Goal: Information Seeking & Learning: Learn about a topic

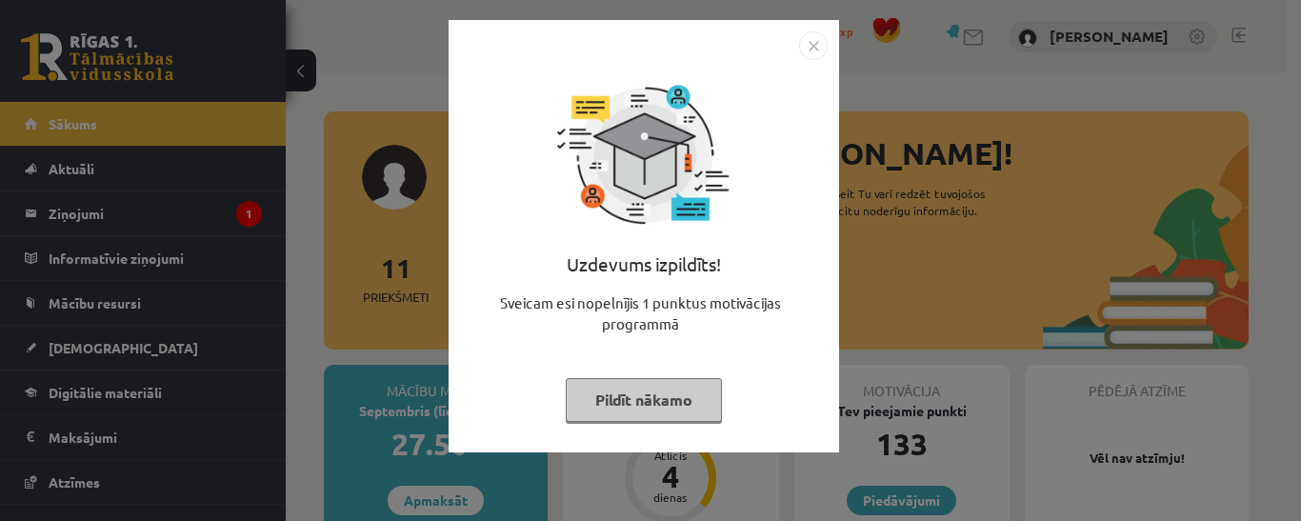
click at [639, 399] on button "Pildīt nākamo" at bounding box center [644, 400] width 156 height 44
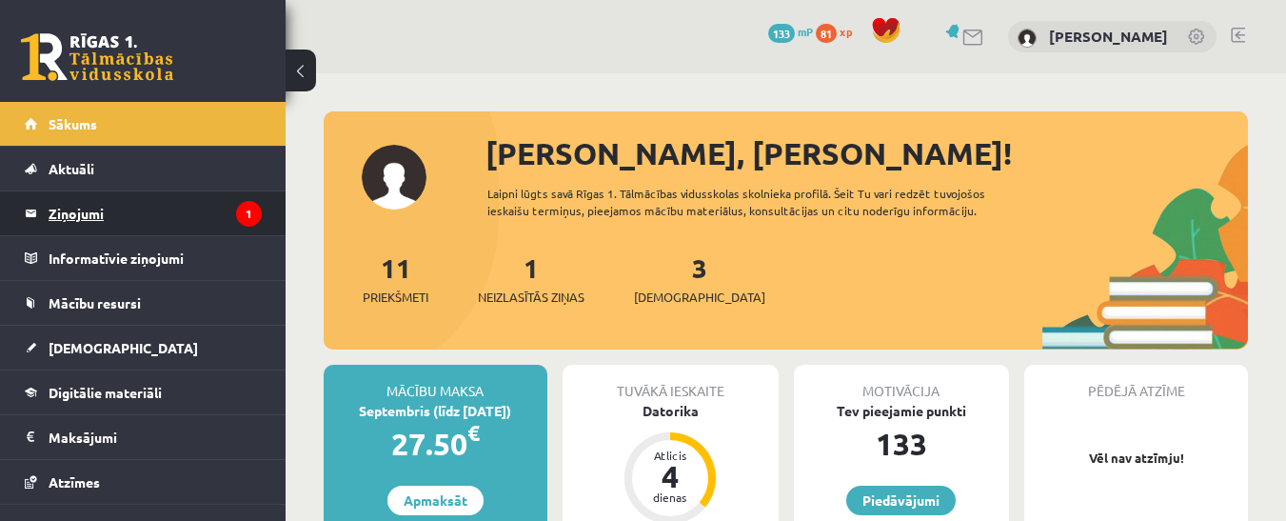
click at [214, 210] on legend "Ziņojumi 1" at bounding box center [155, 213] width 213 height 44
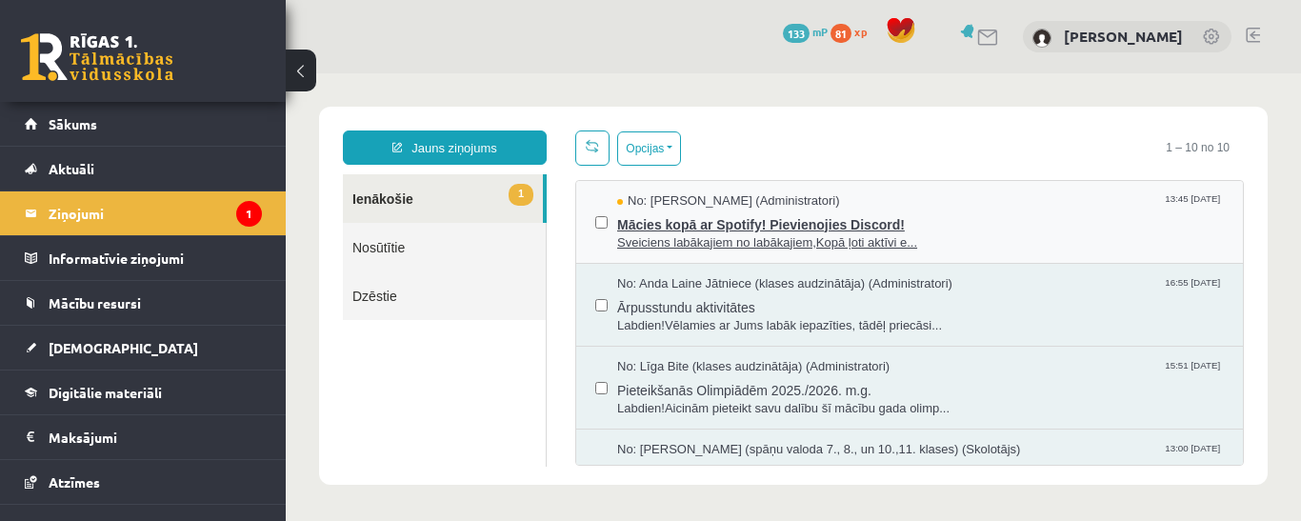
click at [841, 215] on span "Mācies kopā ar Spotify! Pievienojies Discord!" at bounding box center [920, 222] width 607 height 24
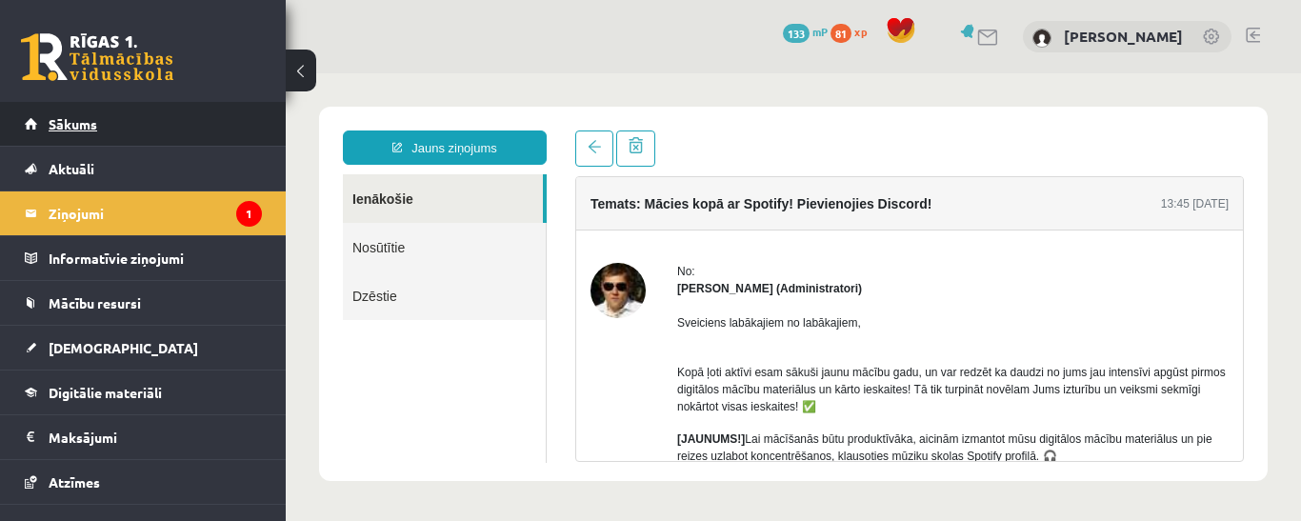
click at [68, 124] on span "Sākums" at bounding box center [73, 123] width 49 height 17
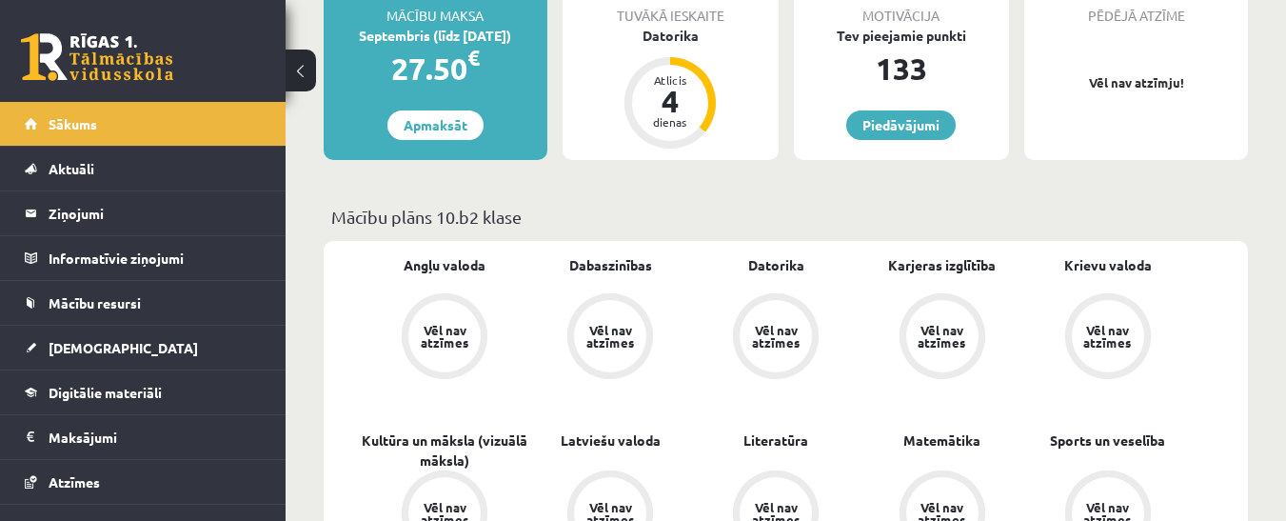
scroll to position [190, 0]
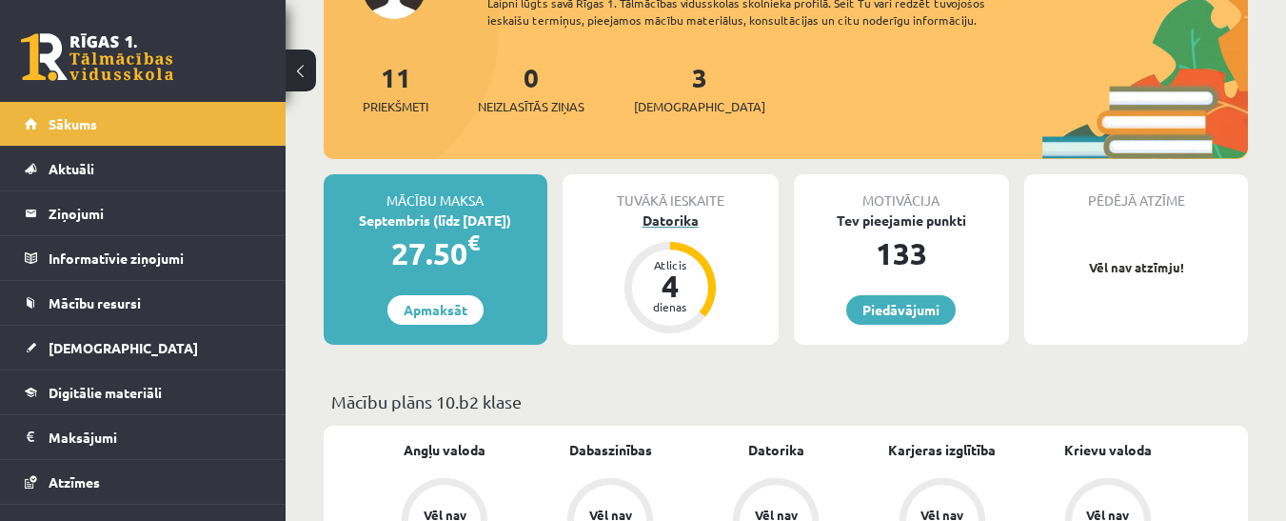
click at [666, 217] on div "Datorika" at bounding box center [671, 220] width 216 height 20
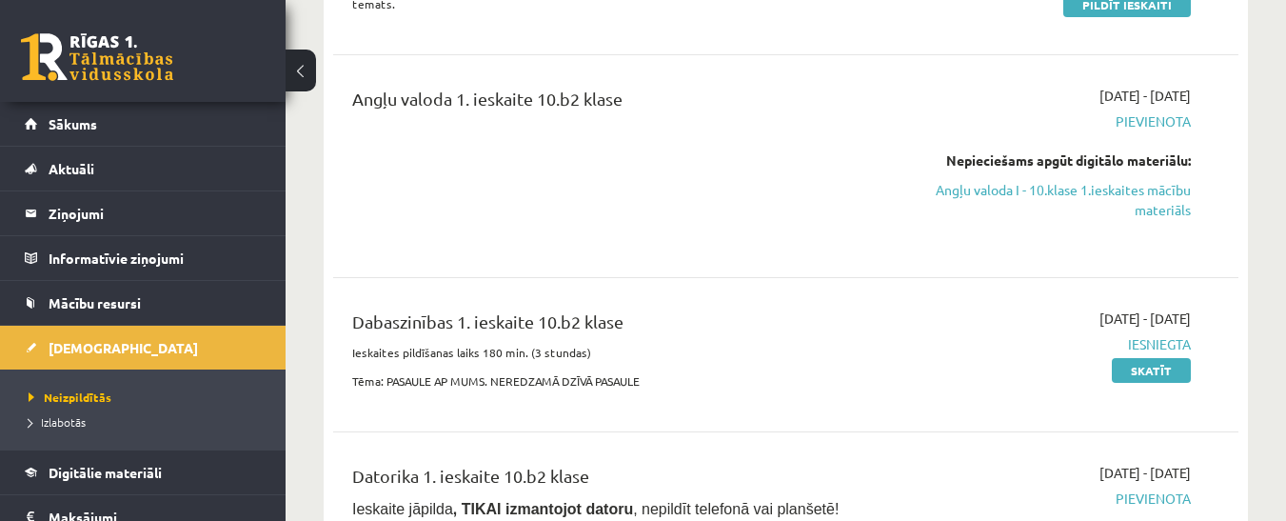
scroll to position [476, 0]
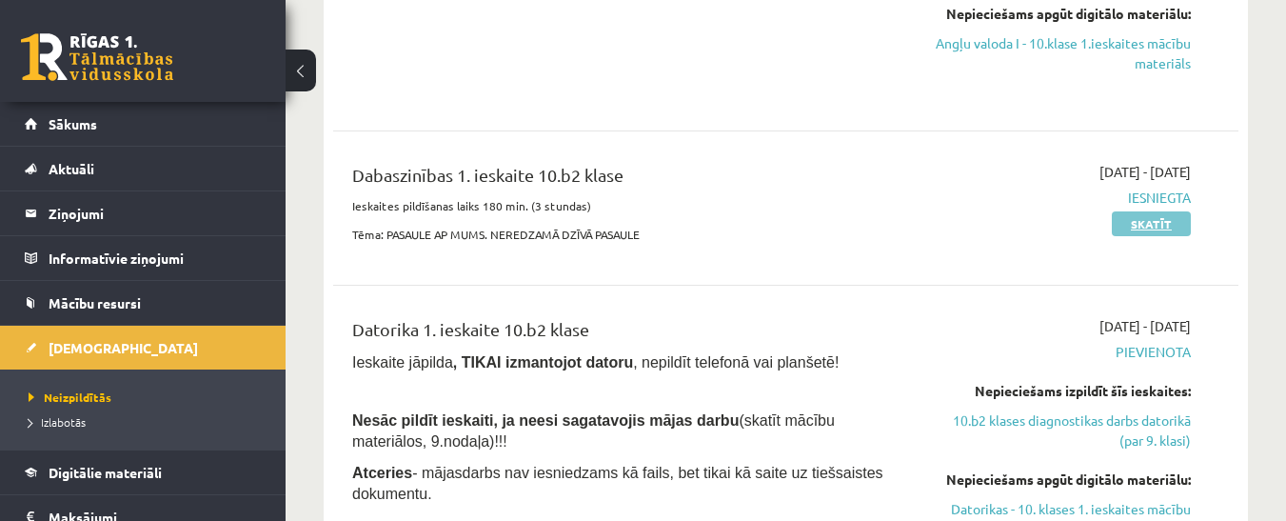
click at [1175, 218] on link "Skatīt" at bounding box center [1151, 223] width 79 height 25
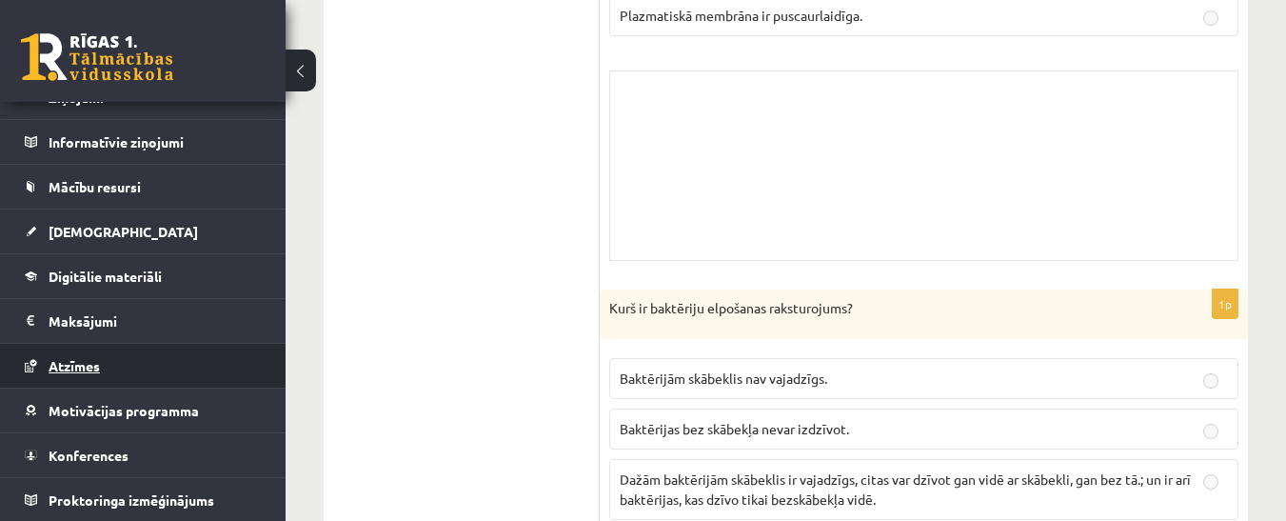
scroll to position [117, 0]
click at [73, 359] on span "Atzīmes" at bounding box center [74, 364] width 51 height 17
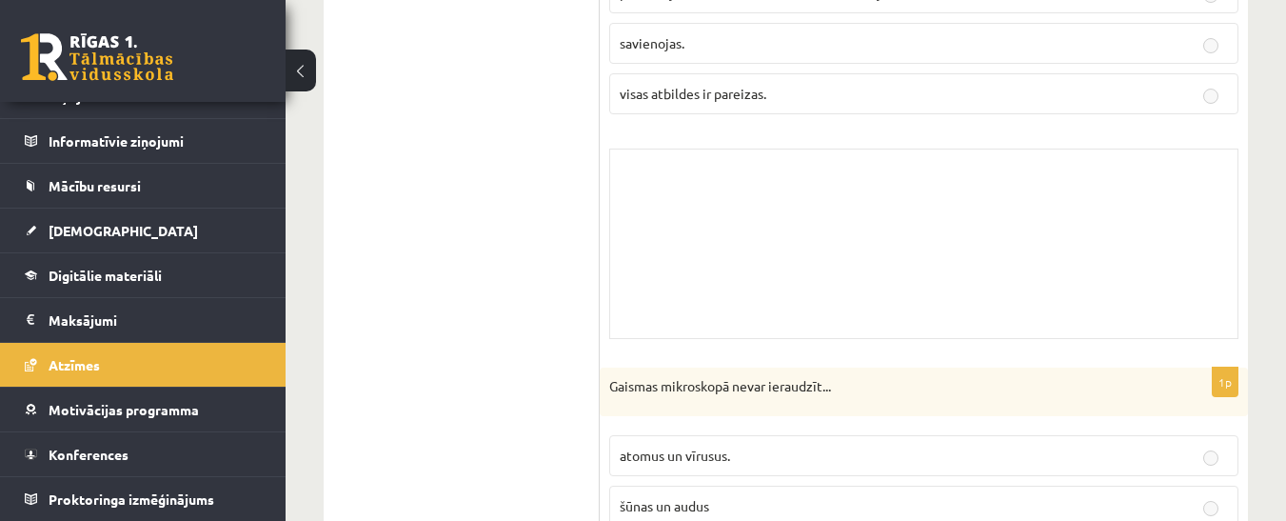
scroll to position [1504, 0]
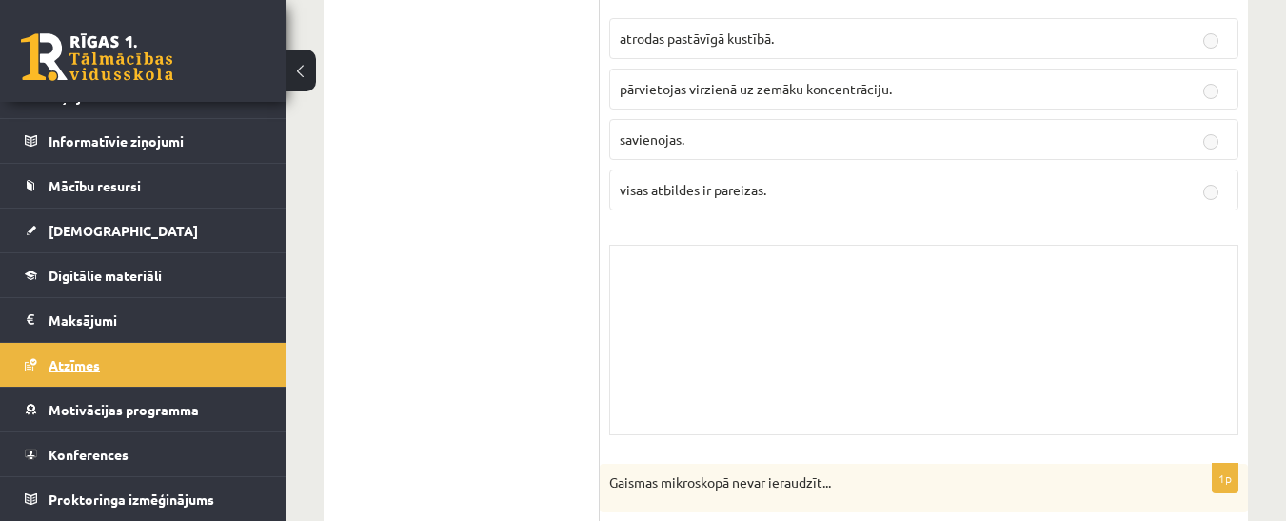
click at [76, 357] on span "Atzīmes" at bounding box center [74, 364] width 51 height 17
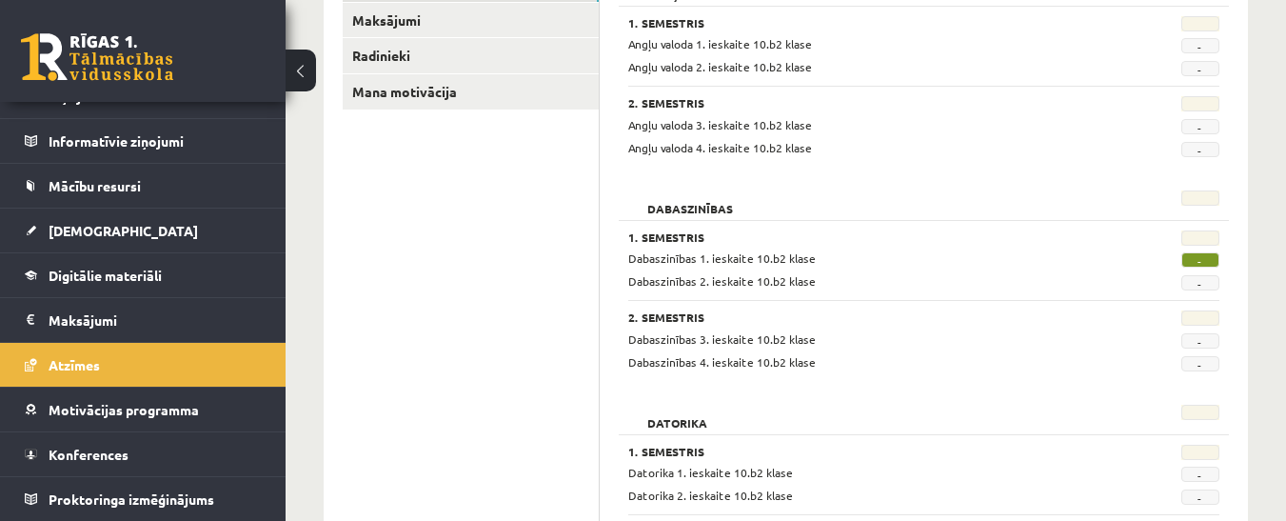
scroll to position [381, 0]
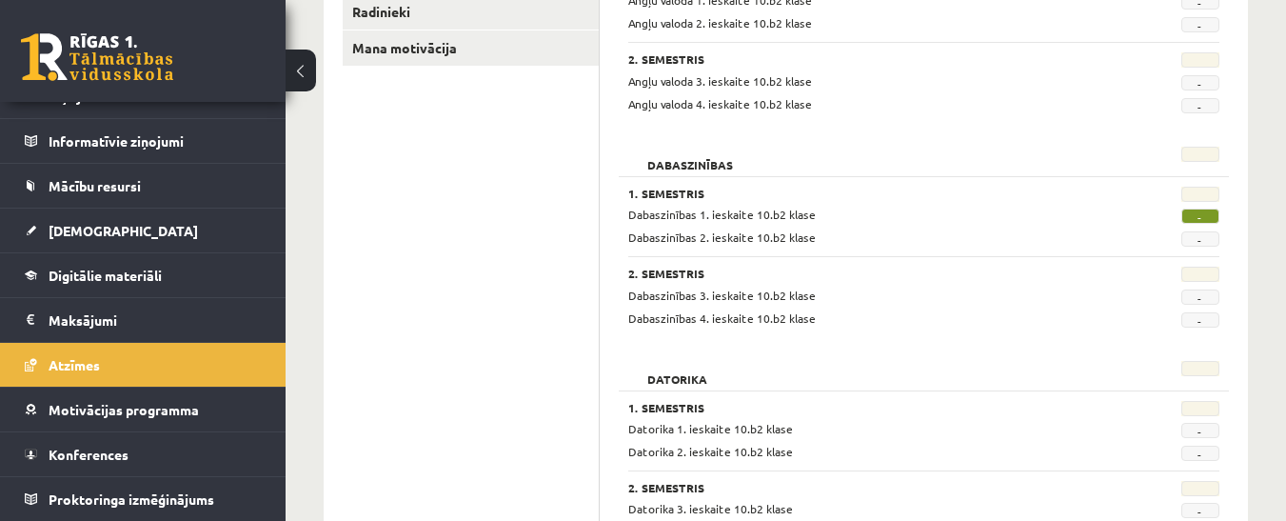
click at [1212, 213] on span "-" at bounding box center [1201, 216] width 38 height 15
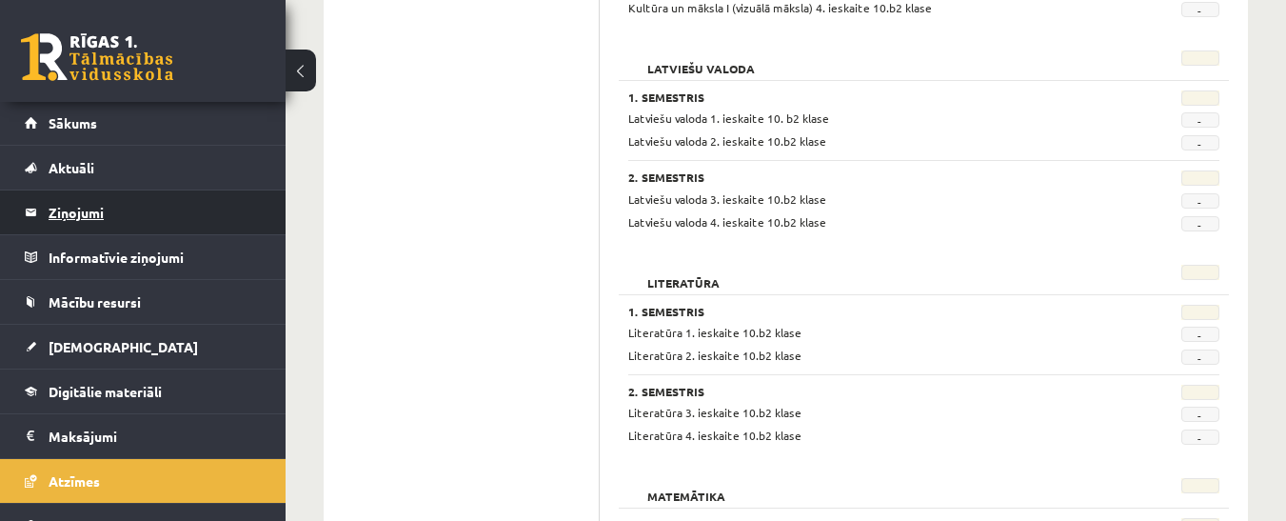
scroll to position [0, 0]
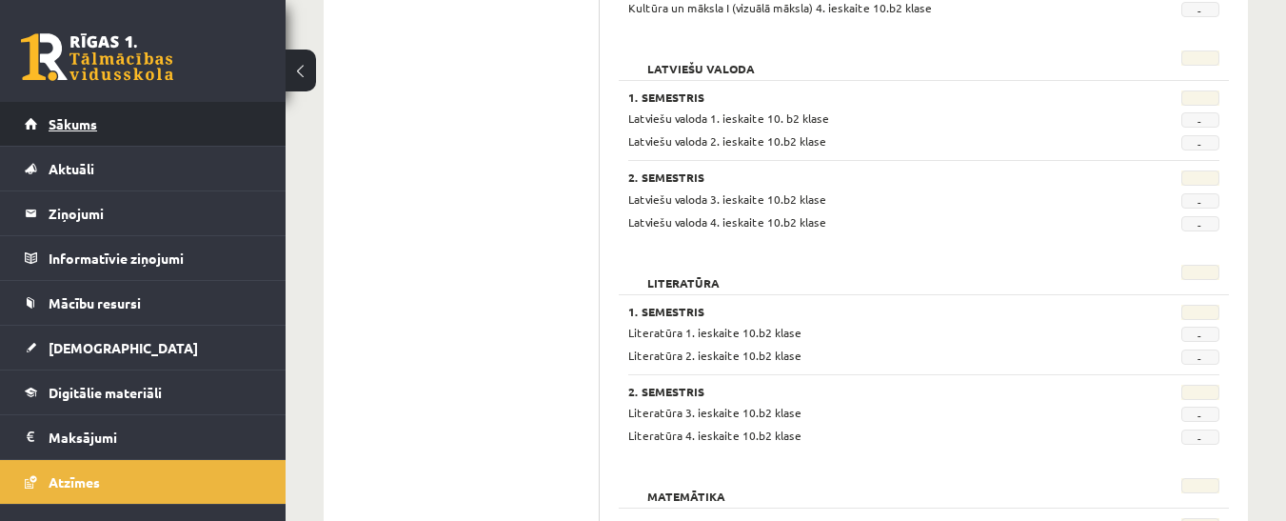
click at [69, 124] on span "Sākums" at bounding box center [73, 123] width 49 height 17
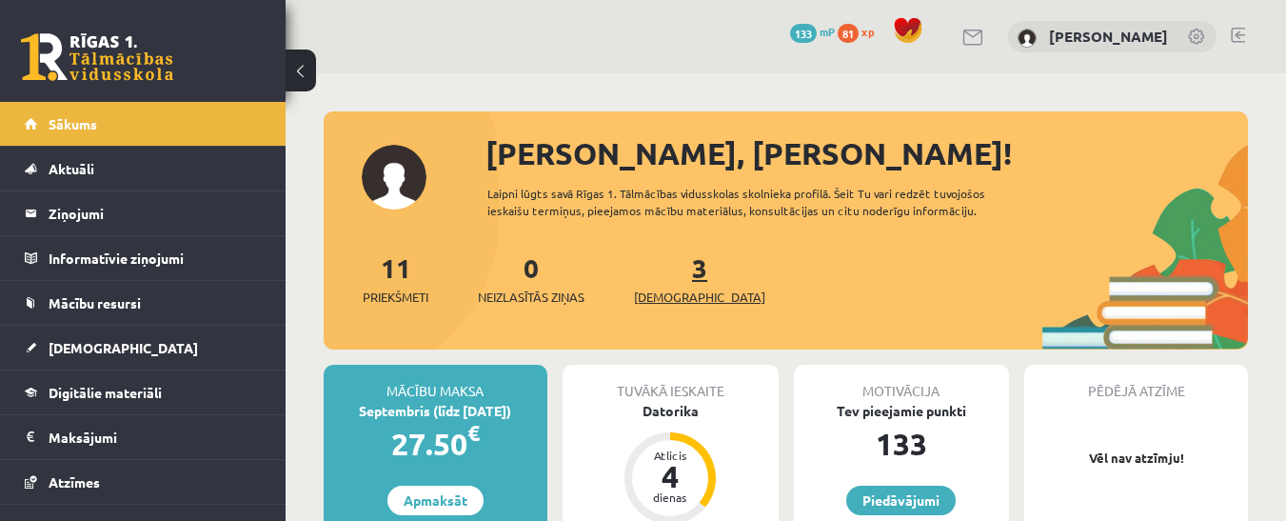
click at [671, 275] on link "3 Ieskaites" at bounding box center [699, 278] width 131 height 56
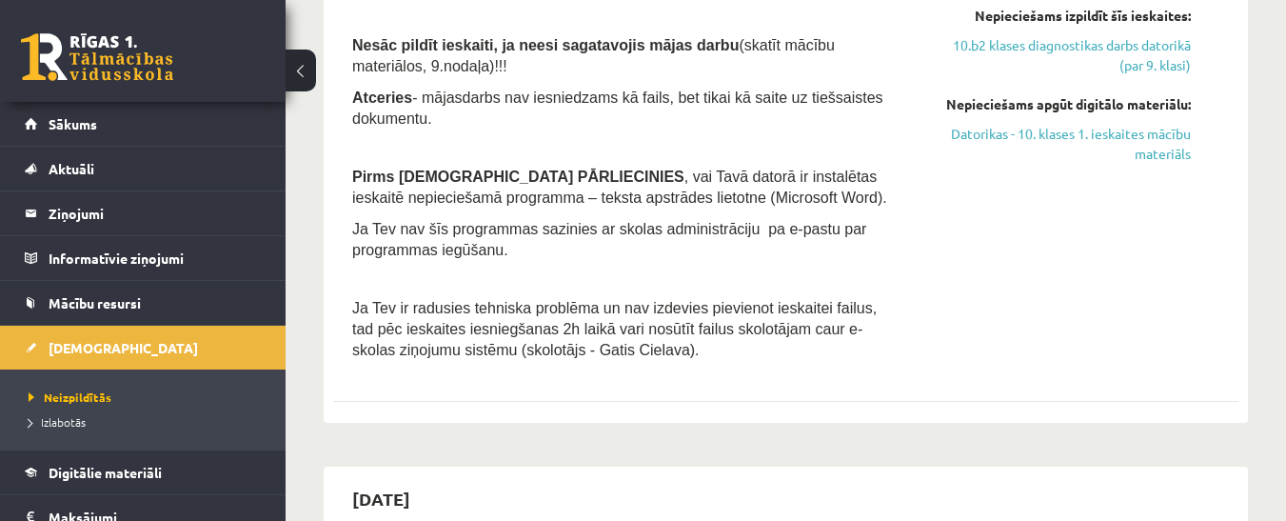
scroll to position [667, 0]
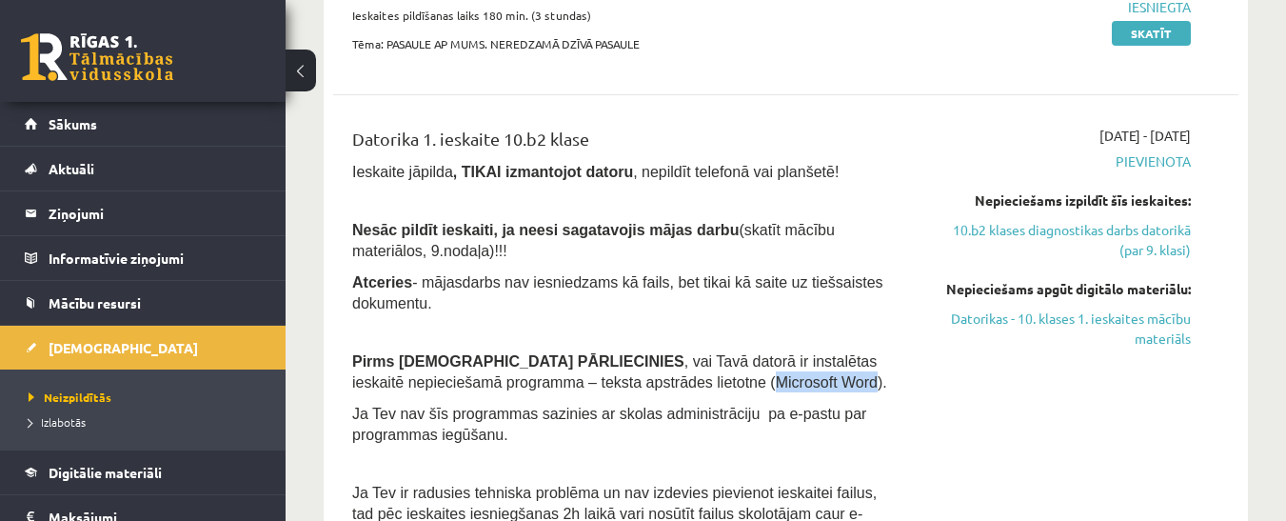
drag, startPoint x: 600, startPoint y: 382, endPoint x: 689, endPoint y: 388, distance: 89.7
click at [694, 387] on span ", vai Tavā datorā ir instalētas ieskaitē nepieciešamā programma – teksta apstrā…" at bounding box center [619, 371] width 535 height 37
drag, startPoint x: 676, startPoint y: 386, endPoint x: 567, endPoint y: 337, distance: 119.8
click at [567, 337] on p at bounding box center [626, 331] width 549 height 17
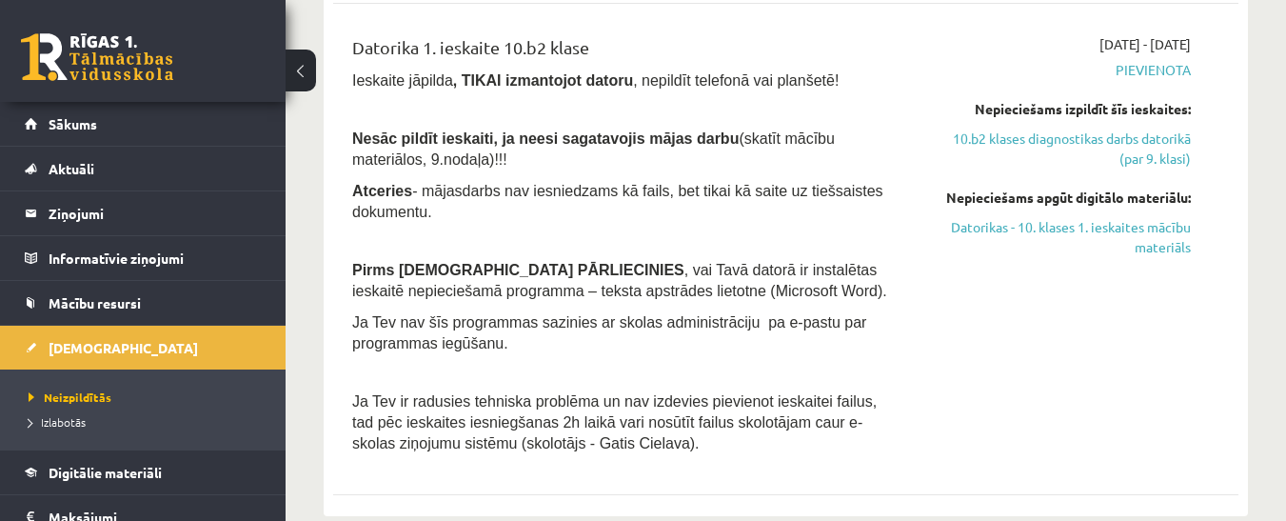
scroll to position [762, 0]
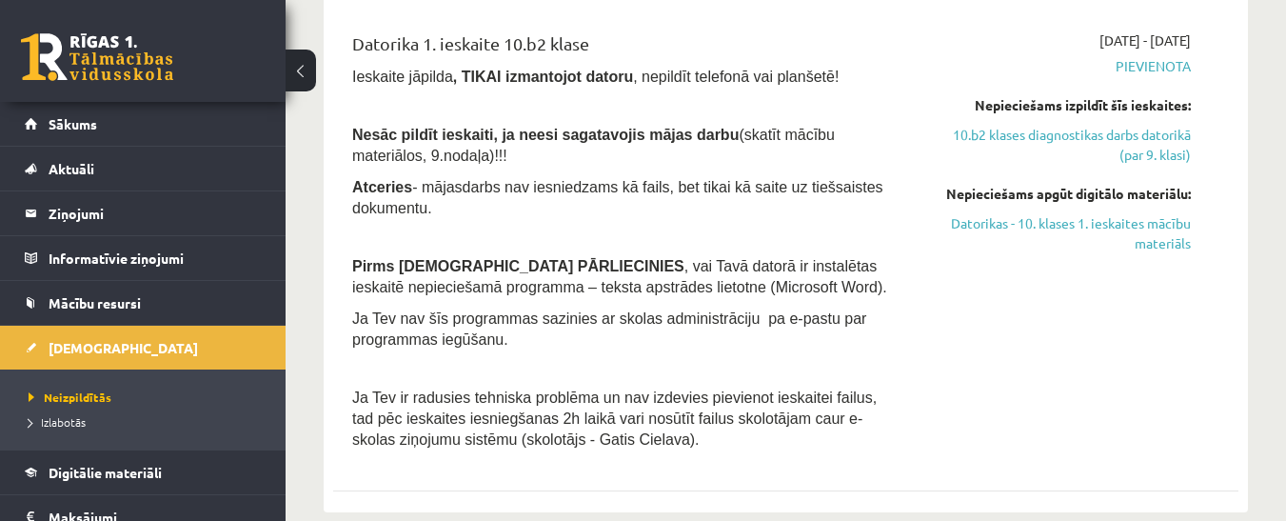
click at [827, 321] on span "Ja Tev nav šīs programmas sazinies ar skolas administrāciju pa e-pastu par prog…" at bounding box center [609, 328] width 514 height 37
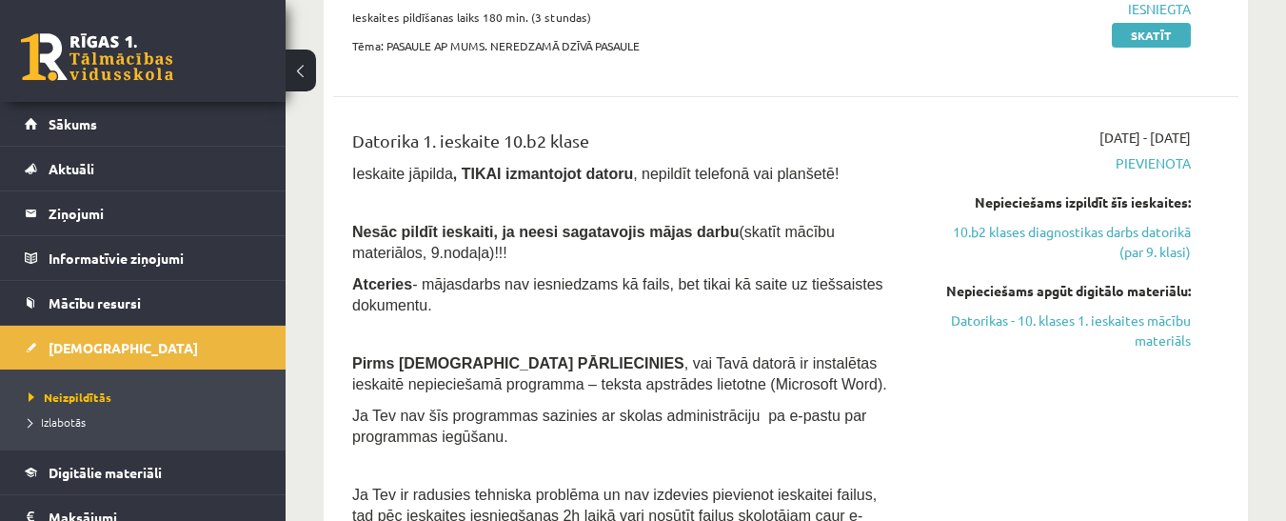
scroll to position [667, 0]
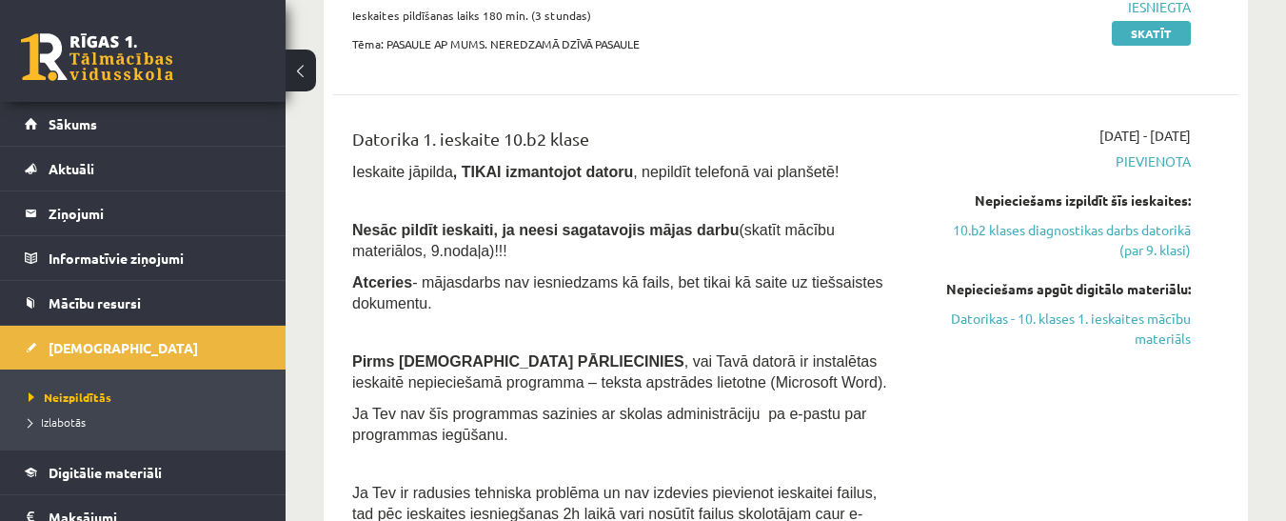
drag, startPoint x: 1018, startPoint y: 317, endPoint x: 735, endPoint y: 11, distance: 416.4
click at [1017, 317] on link "Datorikas - 10. klases 1. ieskaites mācību materiāls" at bounding box center [1060, 329] width 261 height 40
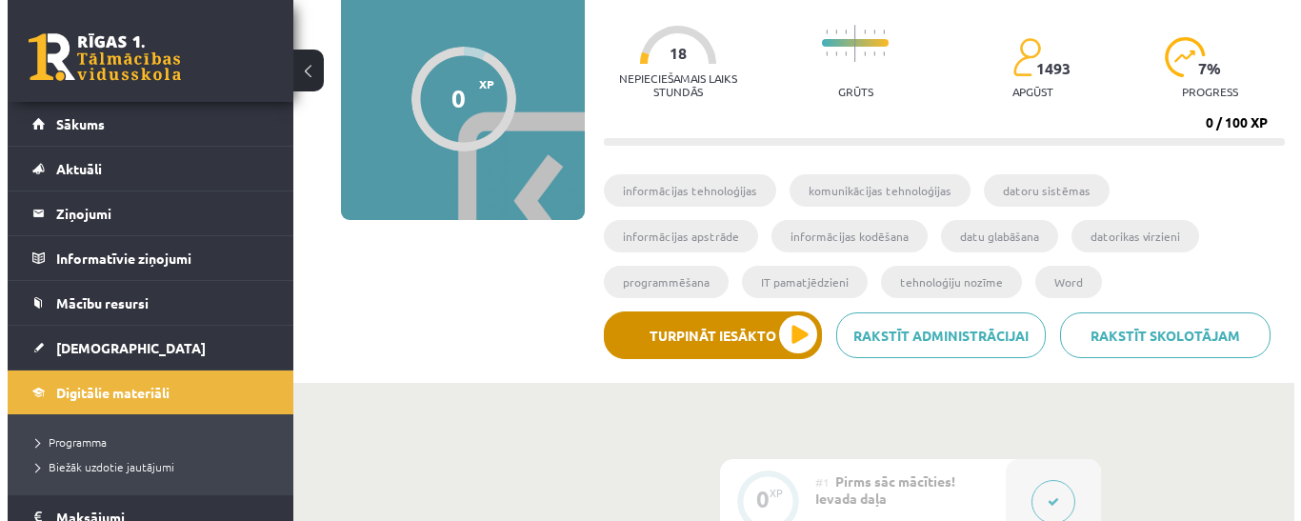
scroll to position [190, 0]
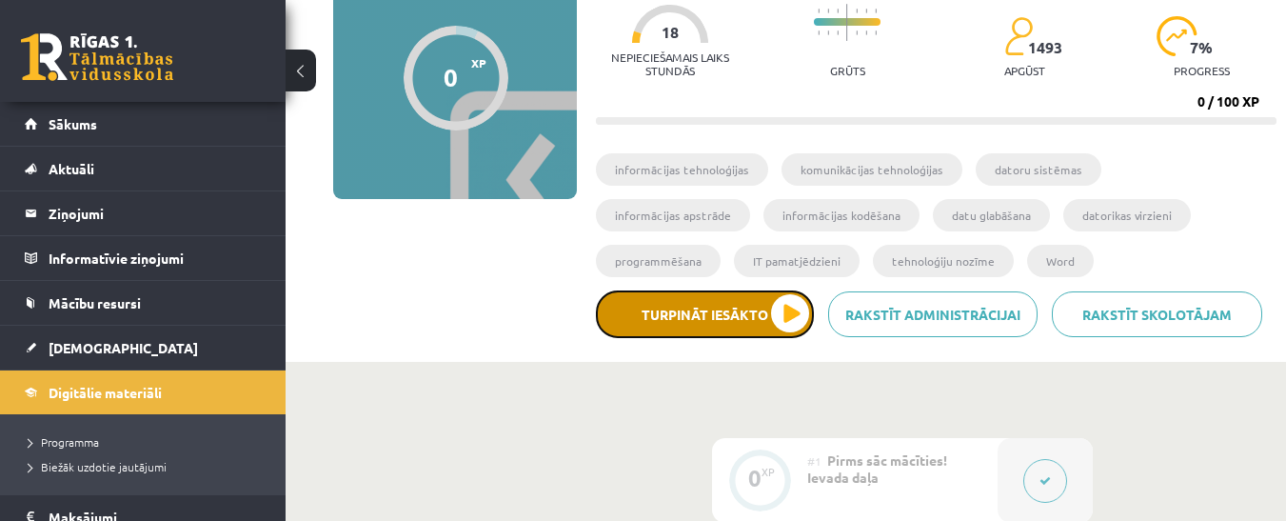
click at [791, 311] on button "Turpināt iesākto" at bounding box center [705, 314] width 218 height 48
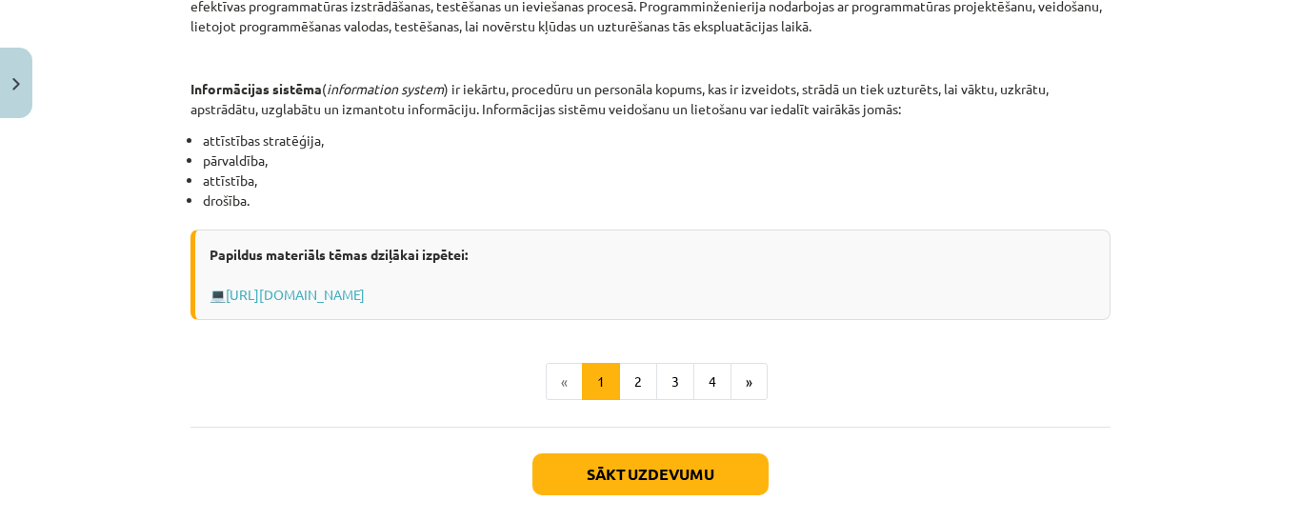
scroll to position [1013, 0]
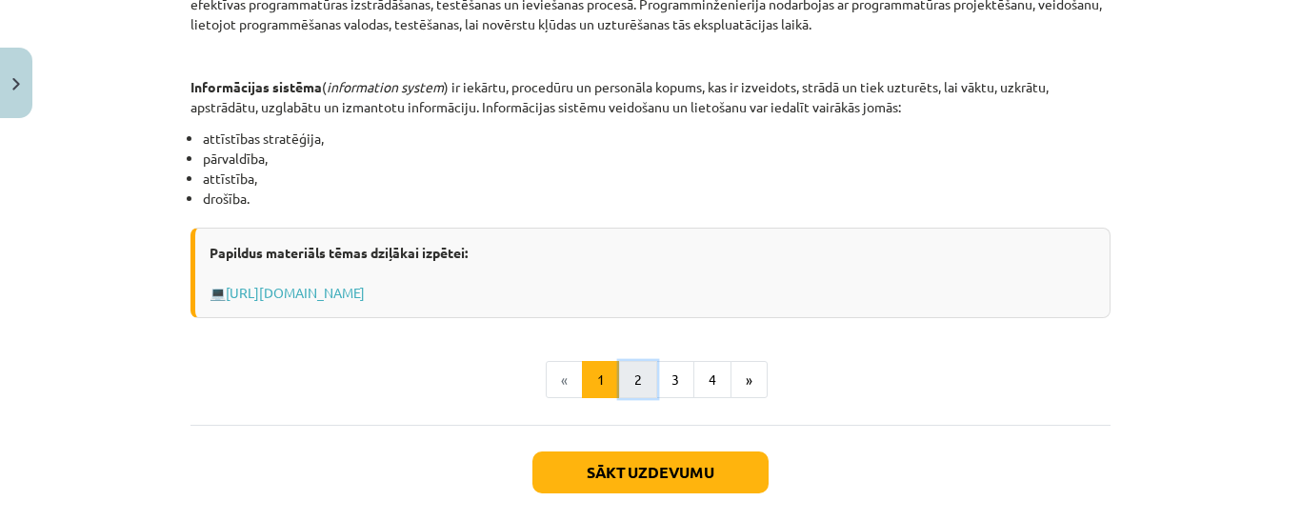
click at [633, 368] on button "2" at bounding box center [638, 380] width 38 height 38
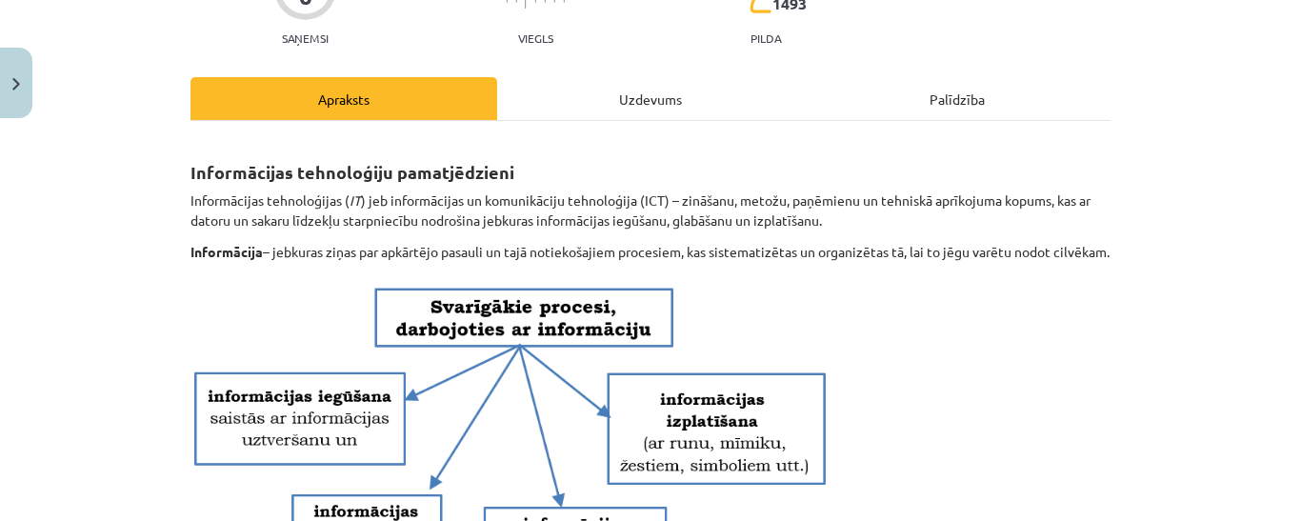
scroll to position [246, 0]
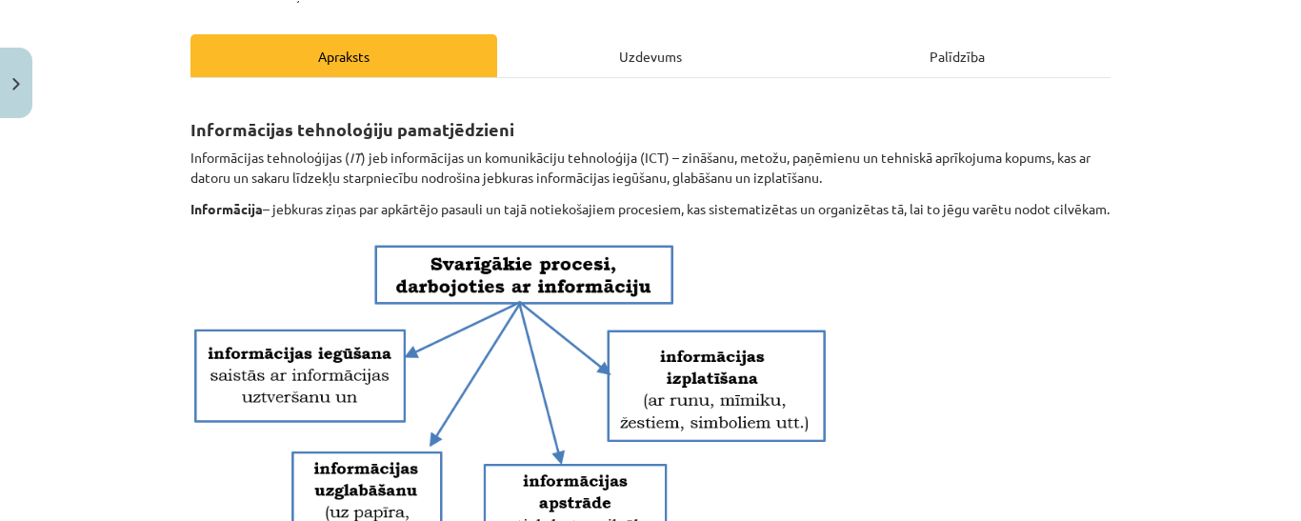
drag, startPoint x: 760, startPoint y: 430, endPoint x: 1095, endPoint y: 380, distance: 338.9
click at [1097, 375] on p at bounding box center [650, 410] width 920 height 360
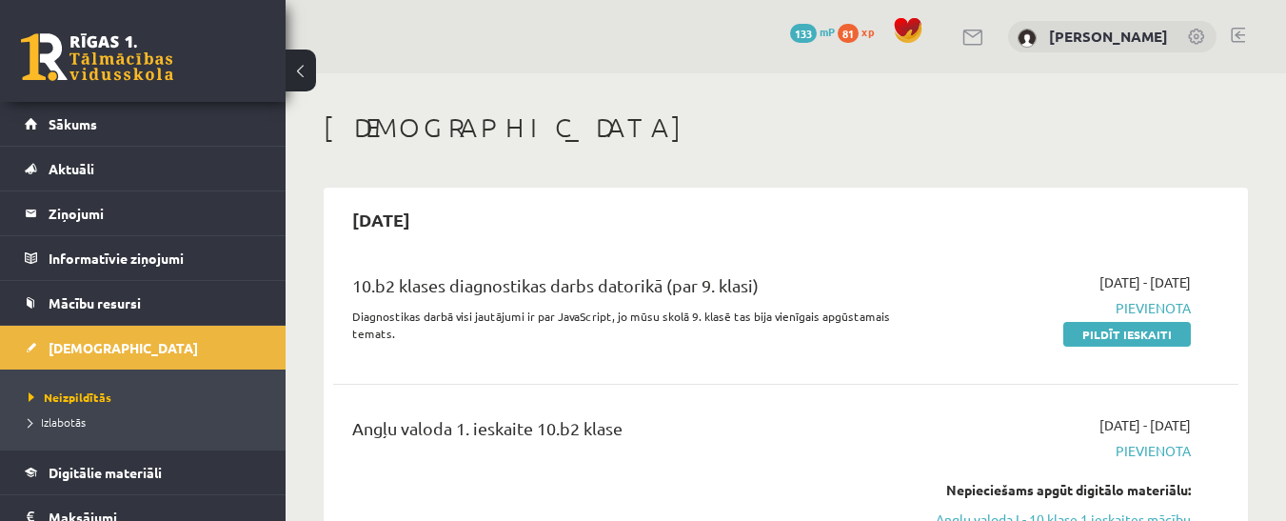
scroll to position [667, 0]
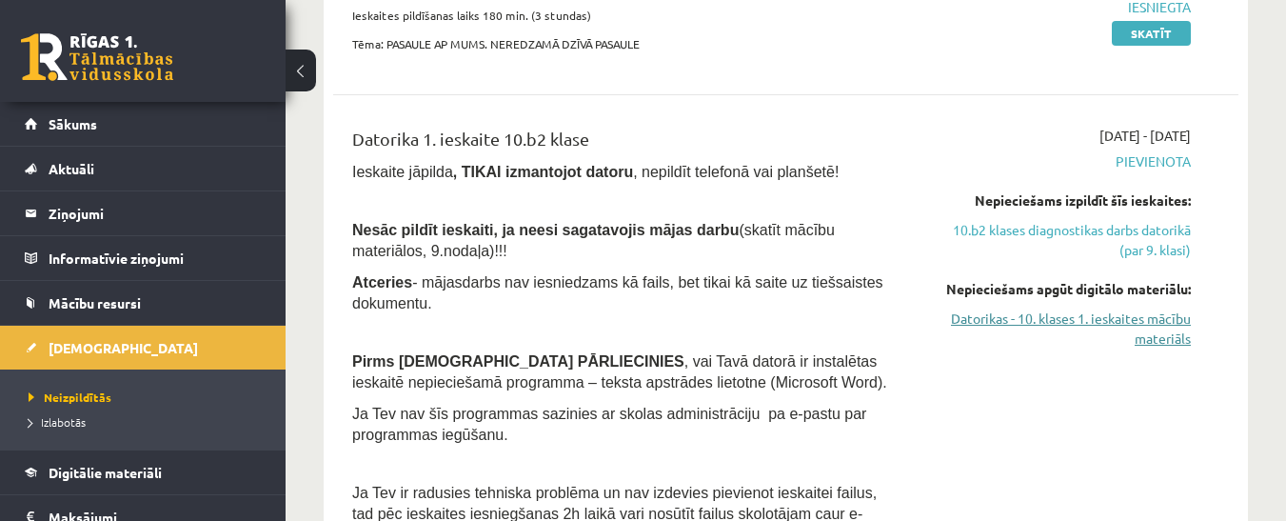
click at [992, 314] on link "Datorikas - 10. klases 1. ieskaites mācību materiāls" at bounding box center [1060, 329] width 261 height 40
drag, startPoint x: 954, startPoint y: 313, endPoint x: 746, endPoint y: 18, distance: 361.4
click at [955, 313] on link "Datorikas - 10. klases 1. ieskaites mācību materiāls" at bounding box center [1060, 329] width 261 height 40
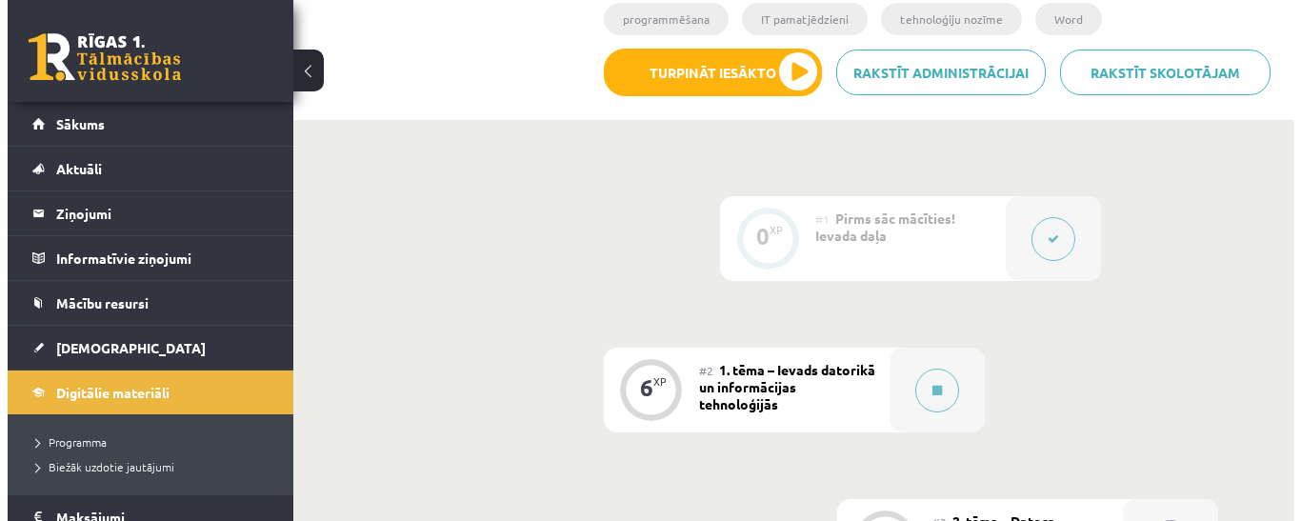
scroll to position [209, 0]
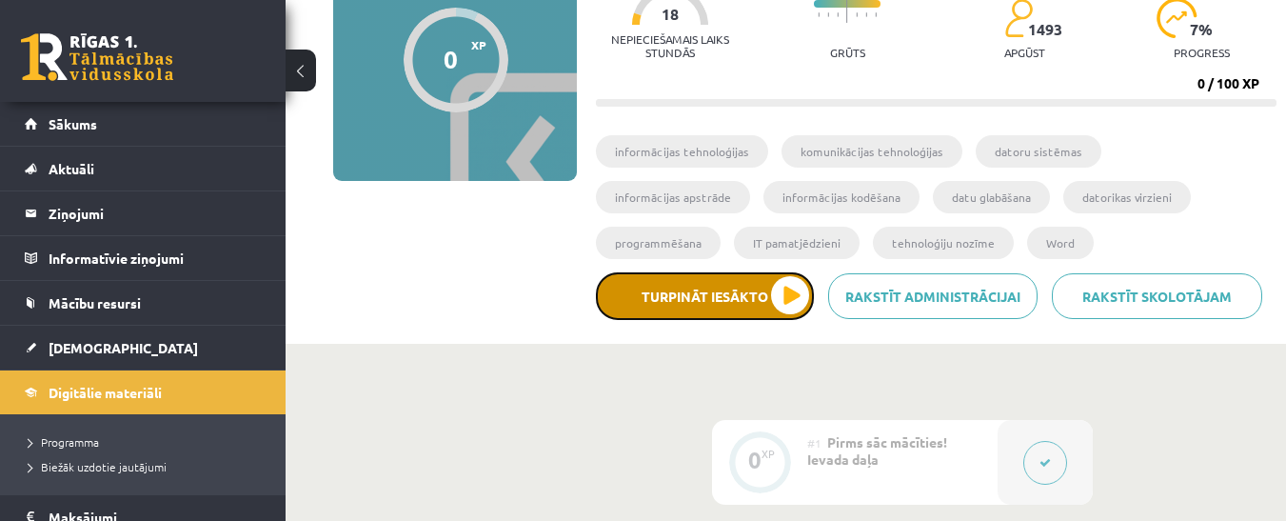
click at [787, 285] on button "Turpināt iesākto" at bounding box center [705, 296] width 218 height 48
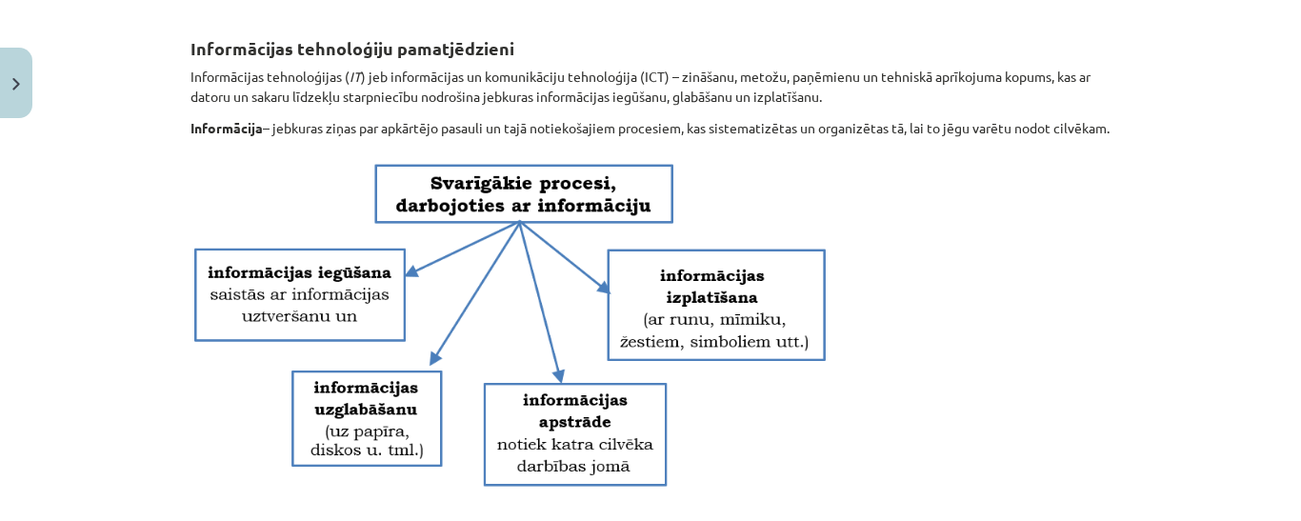
scroll to position [286, 0]
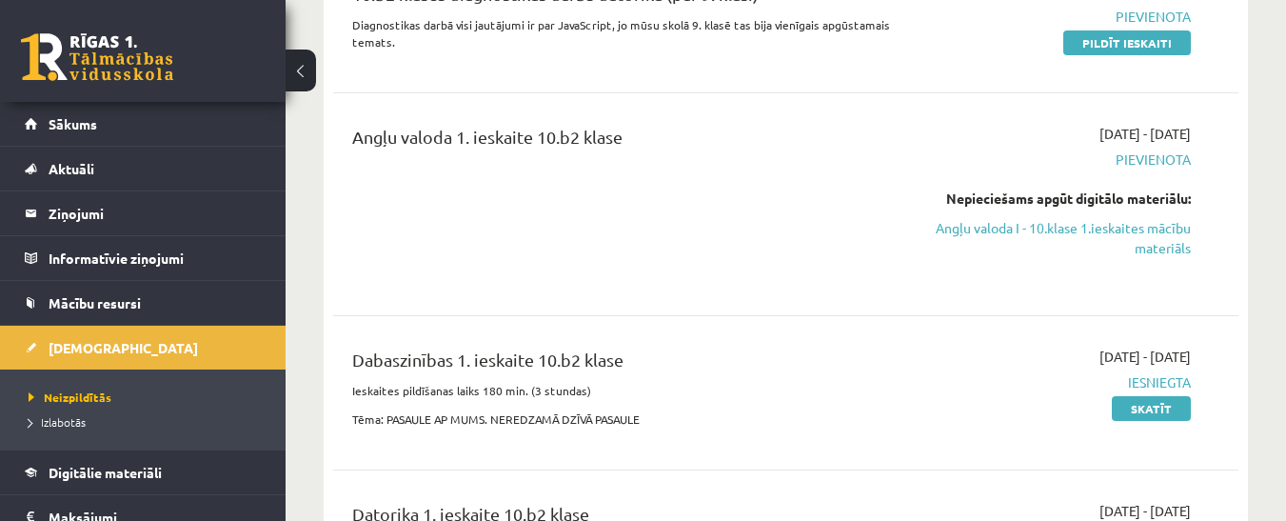
scroll to position [286, 0]
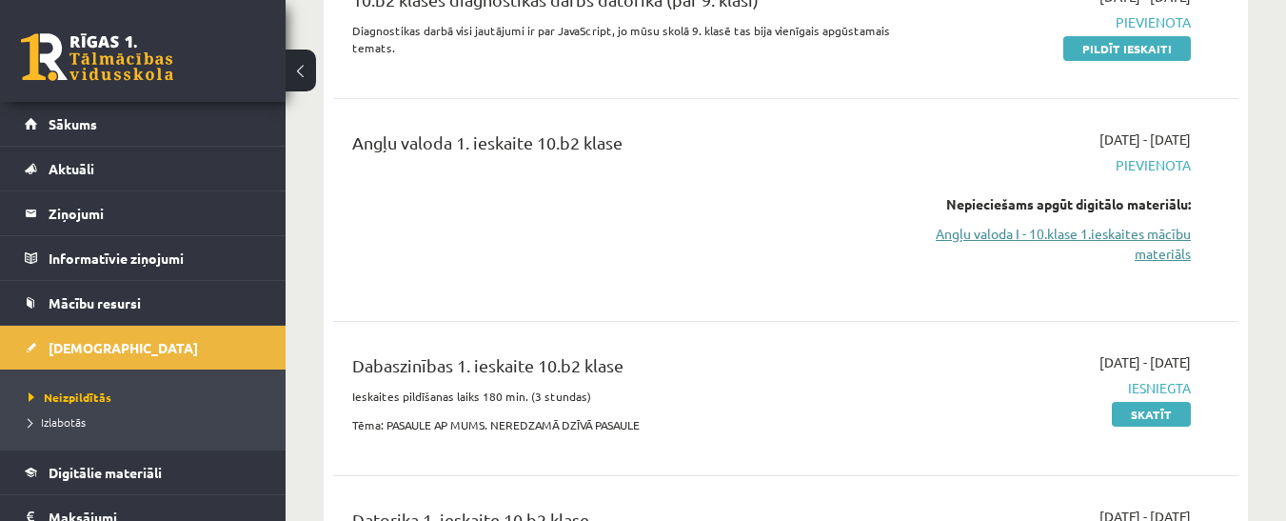
click at [1136, 228] on link "Angļu valoda I - 10.klase 1.ieskaites mācību materiāls" at bounding box center [1060, 244] width 261 height 40
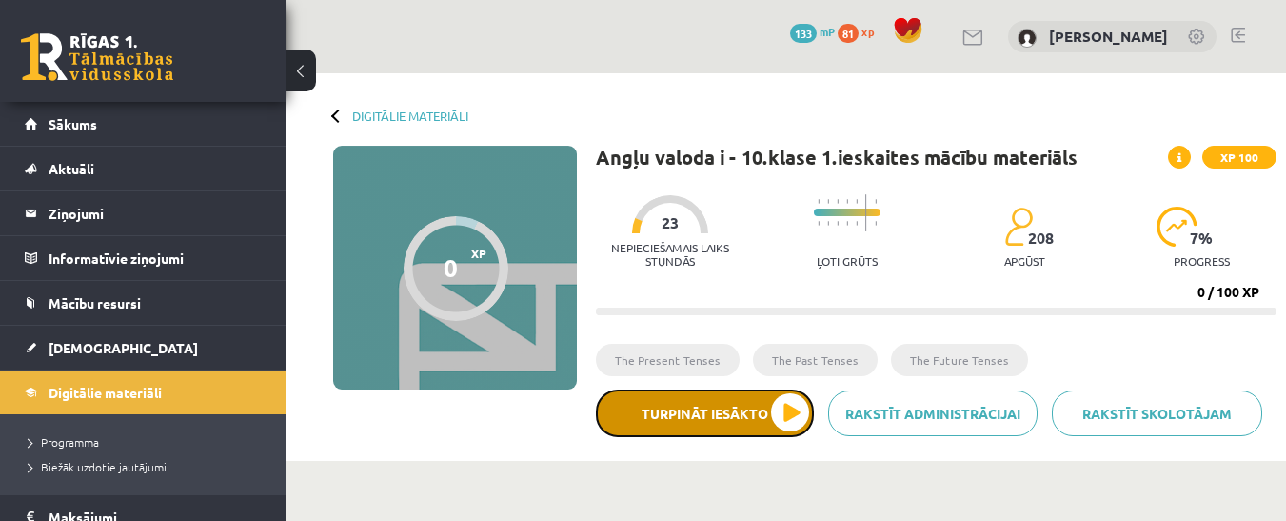
click at [794, 408] on button "Turpināt iesākto" at bounding box center [705, 413] width 218 height 48
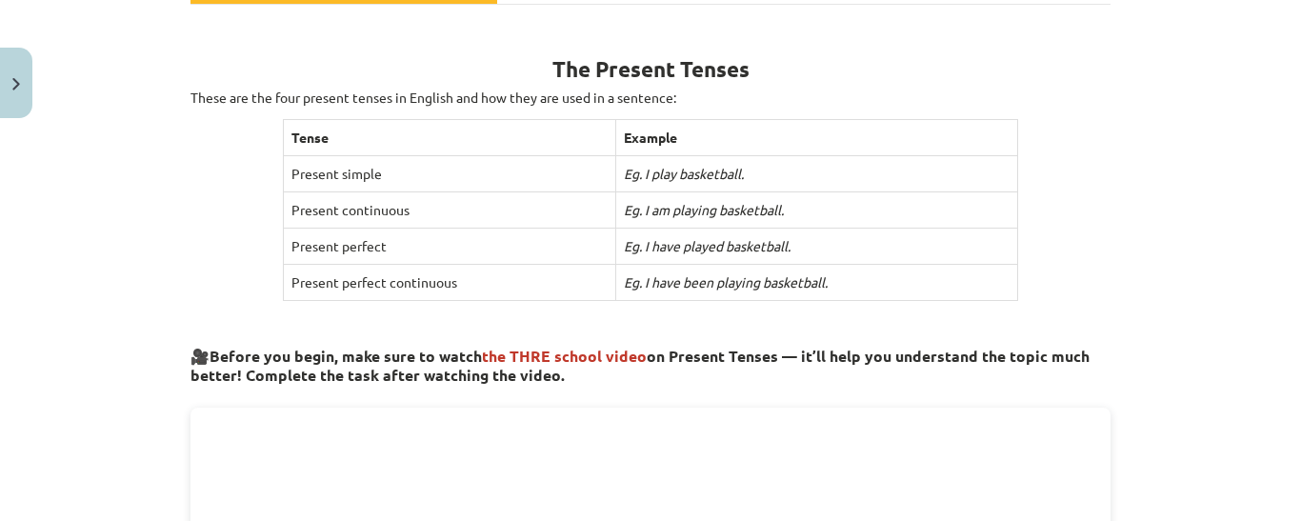
scroll to position [286, 0]
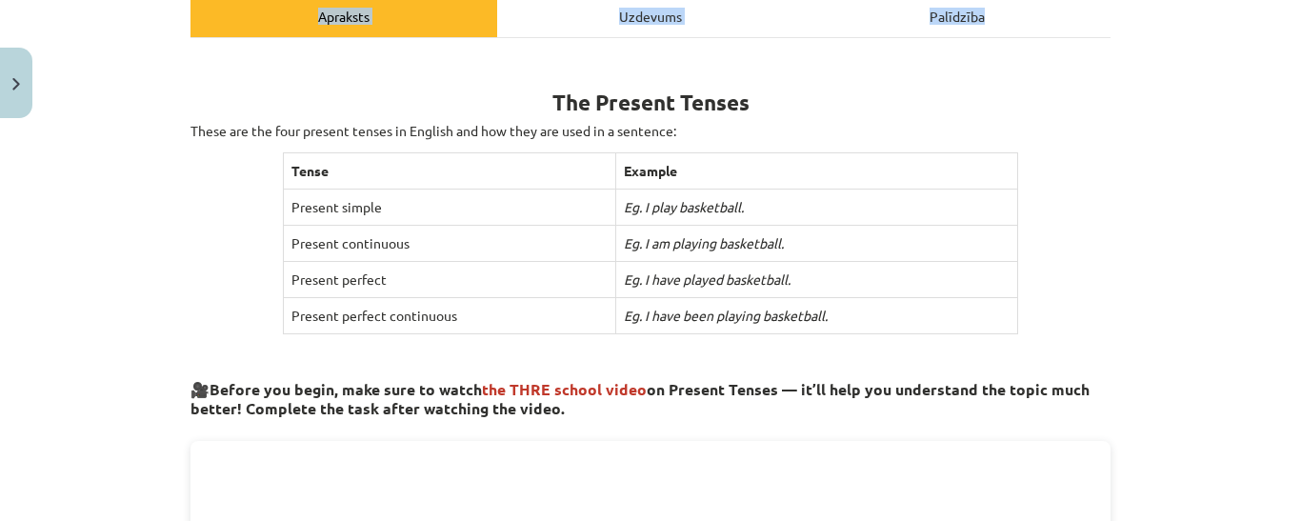
drag, startPoint x: 156, startPoint y: 43, endPoint x: 167, endPoint y: 5, distance: 39.5
click at [167, 9] on div "Mācību tēma: Angļu valoda i - 10.klase 1.ieskaites mācību materiāls #2 📝 Topic …" at bounding box center [650, 260] width 1301 height 521
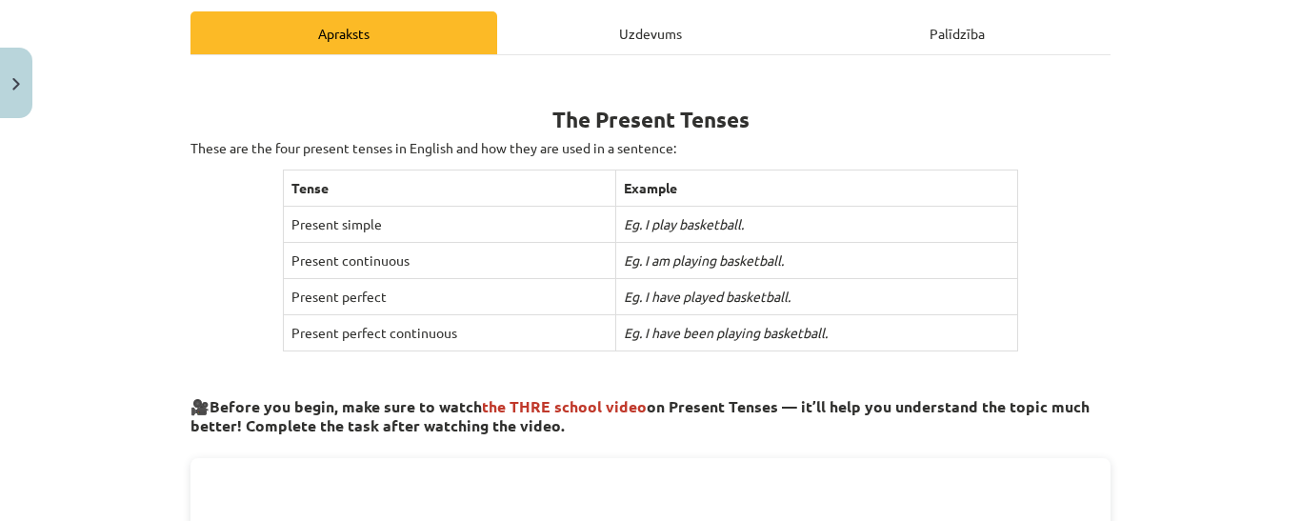
click at [129, 226] on div "Mācību tēma: Angļu valoda i - 10.klase 1.ieskaites mācību materiāls #2 📝 Topic …" at bounding box center [650, 260] width 1301 height 521
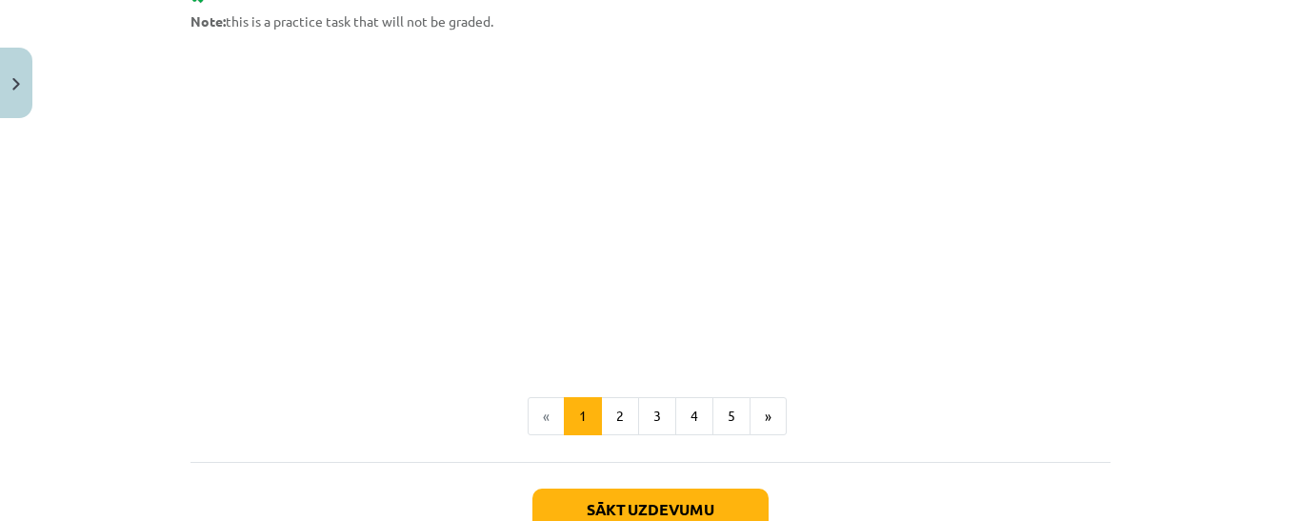
scroll to position [1411, 0]
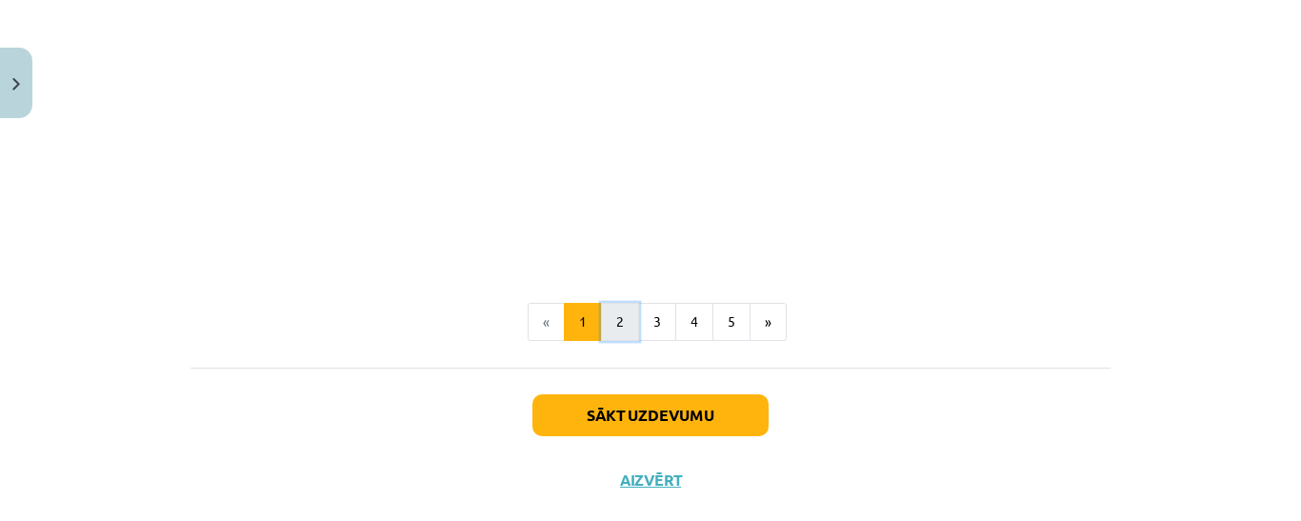
click at [613, 322] on button "2" at bounding box center [620, 322] width 38 height 38
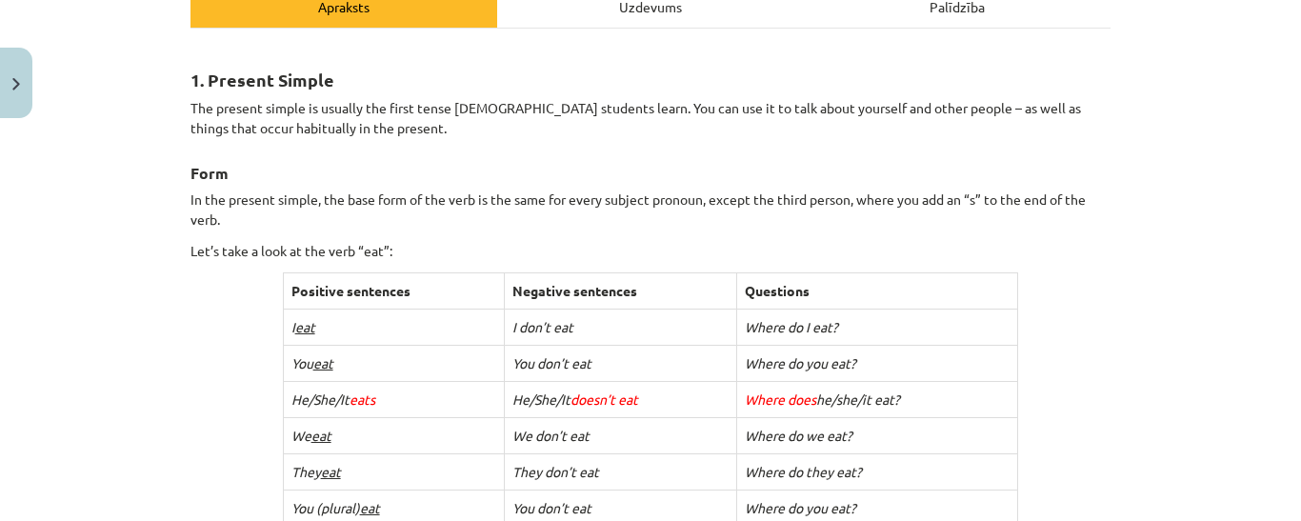
scroll to position [341, 0]
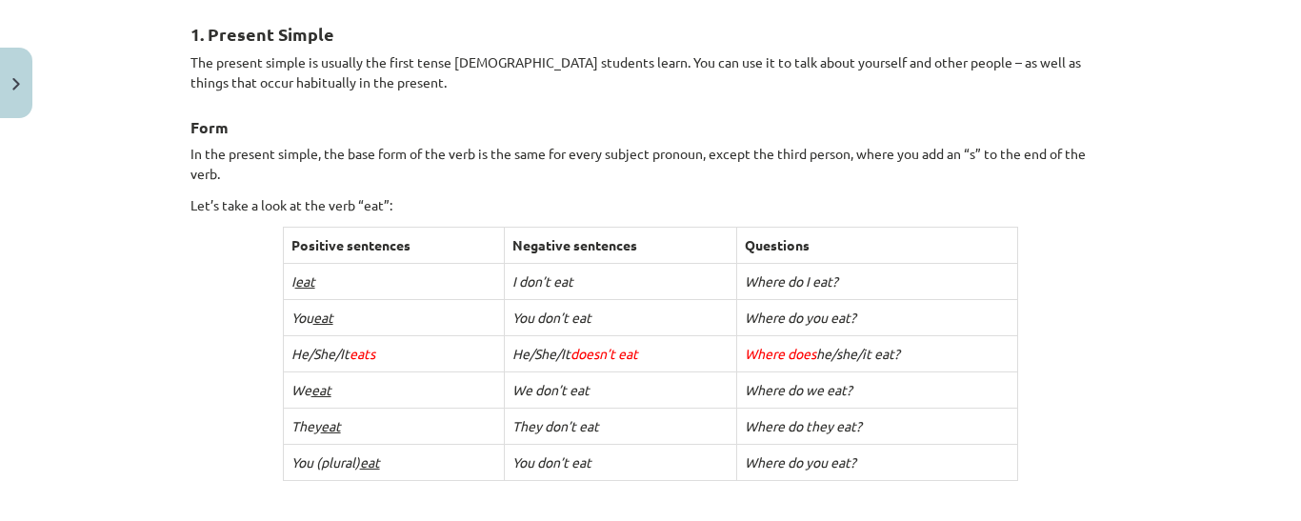
drag, startPoint x: 608, startPoint y: 333, endPoint x: 627, endPoint y: 207, distance: 128.1
click at [628, 248] on tbody "Positive sentences Negative sentences Questions I eat I don’t eat Where do I ea…" at bounding box center [650, 354] width 735 height 253
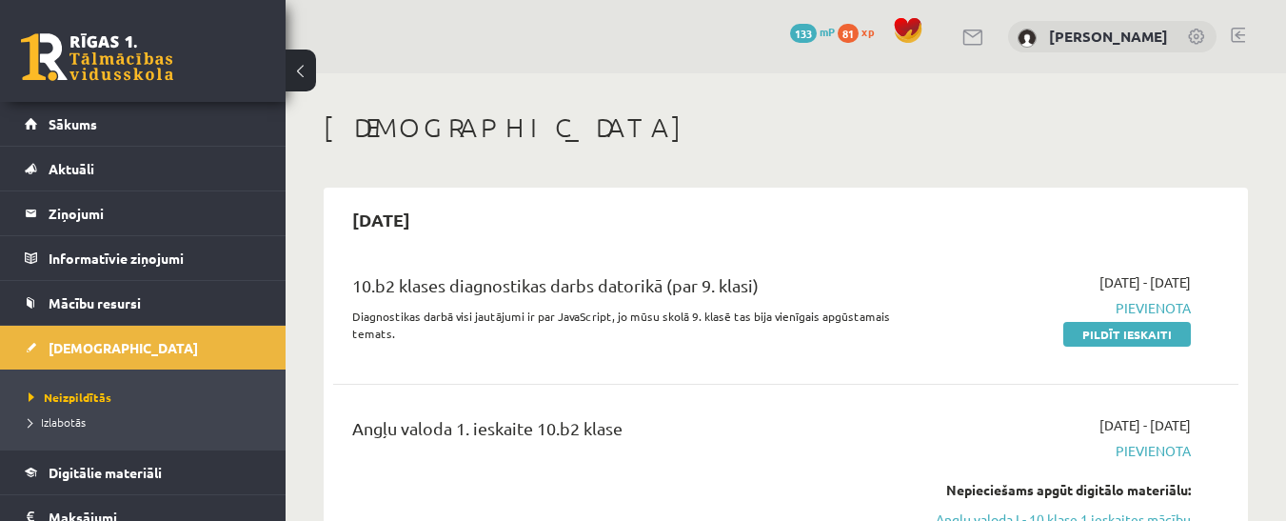
scroll to position [283, 0]
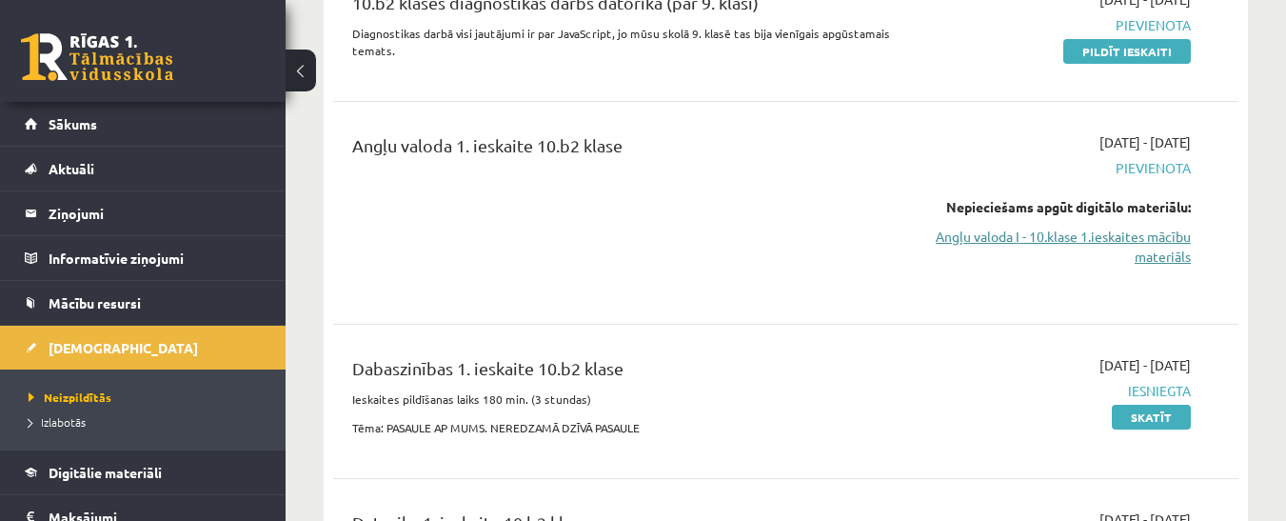
click at [1008, 231] on link "Angļu valoda I - 10.klase 1.ieskaites mācību materiāls" at bounding box center [1060, 247] width 261 height 40
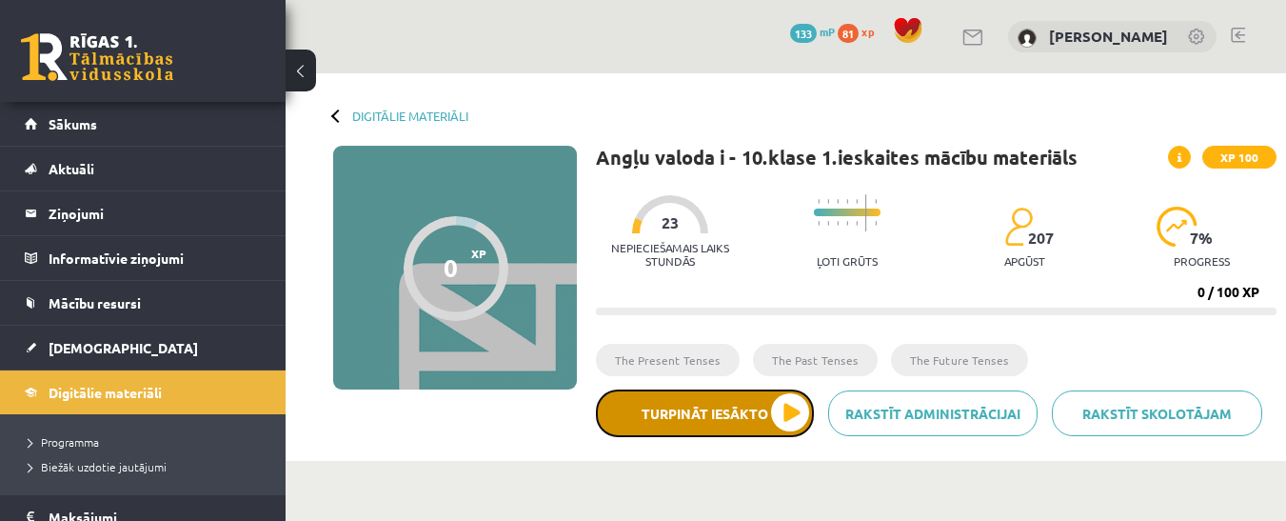
click at [790, 414] on button "Turpināt iesākto" at bounding box center [705, 413] width 218 height 48
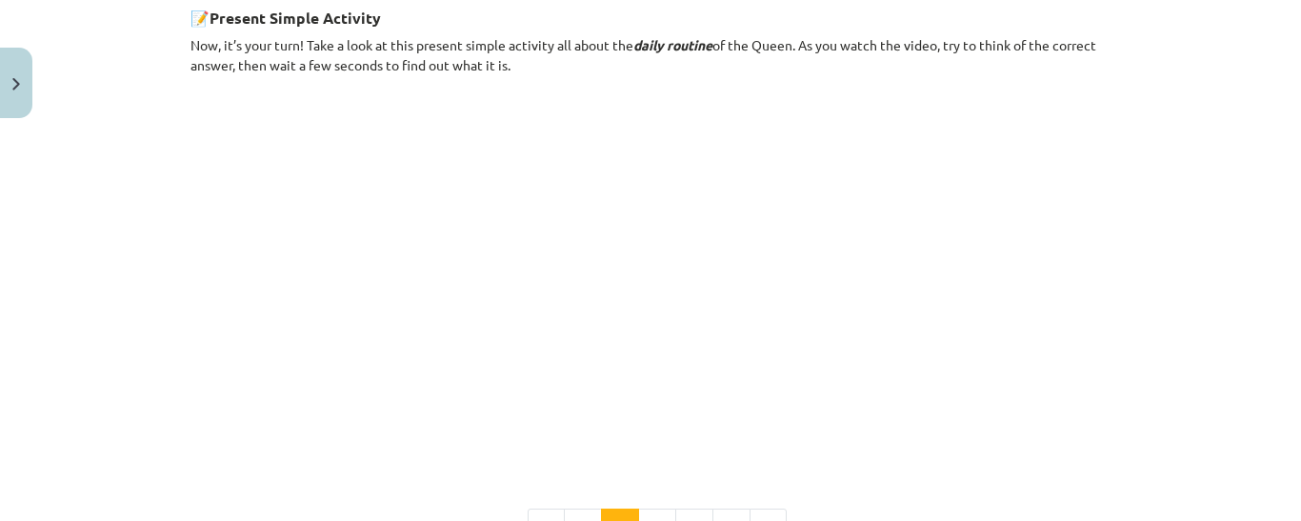
scroll to position [1146, 0]
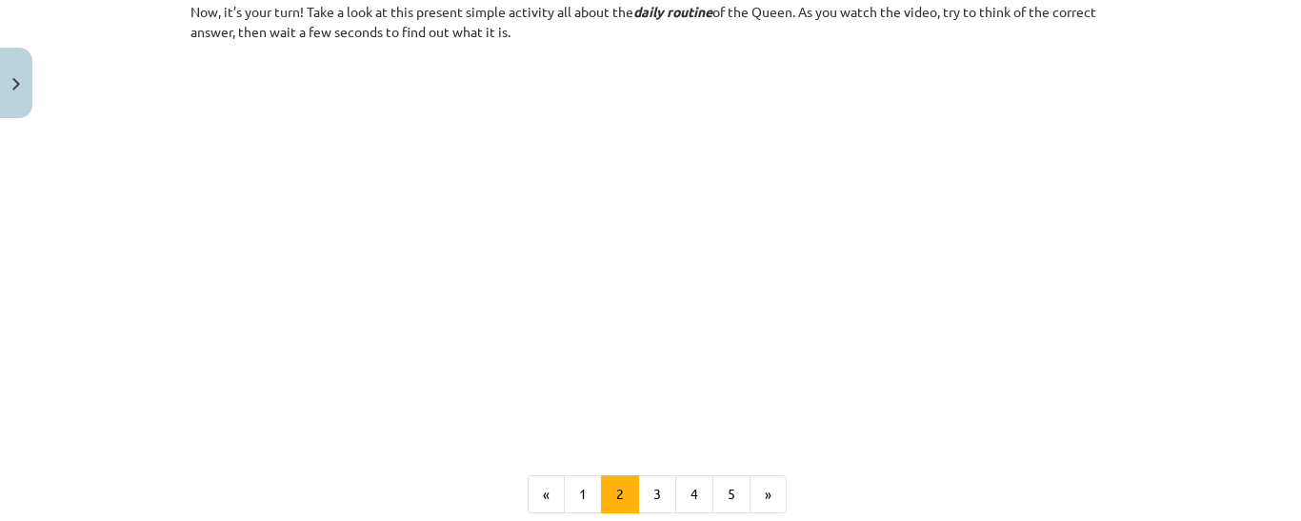
click at [82, 169] on div "Mācību tēma: Angļu valoda i - 10.[PERSON_NAME] 1.ieskaites mācību materiāls #2 …" at bounding box center [650, 260] width 1301 height 521
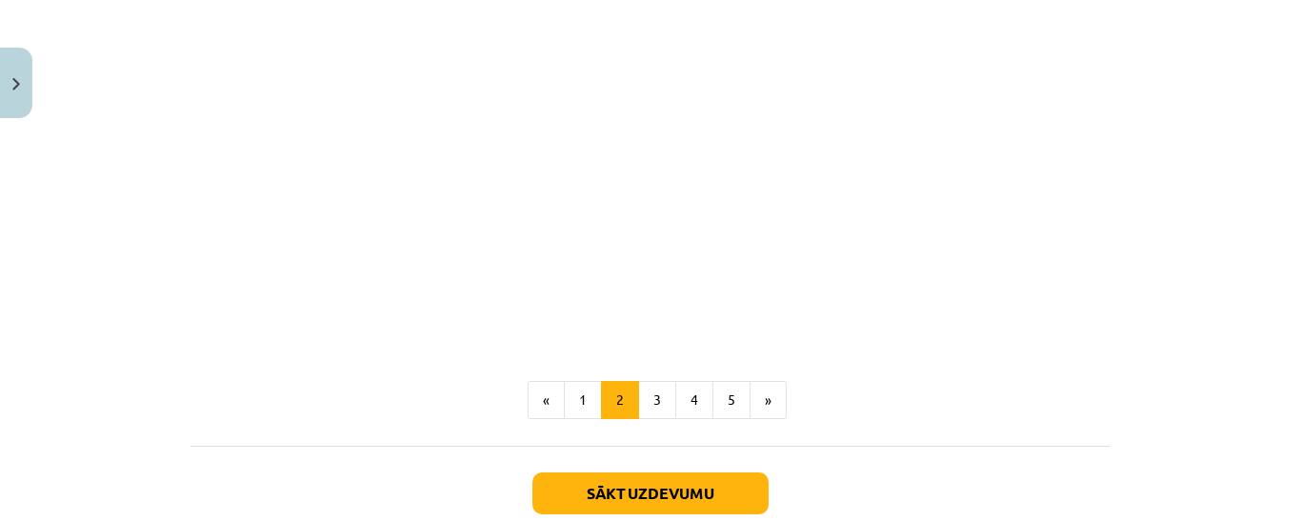
scroll to position [1242, 0]
click at [652, 398] on button "3" at bounding box center [657, 399] width 38 height 38
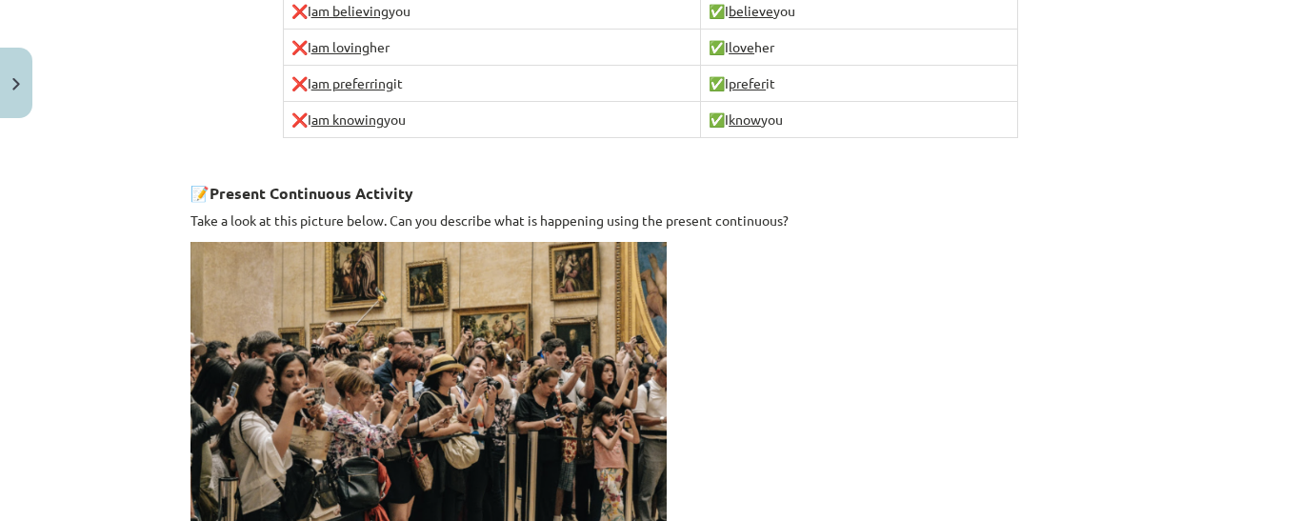
scroll to position [1238, 0]
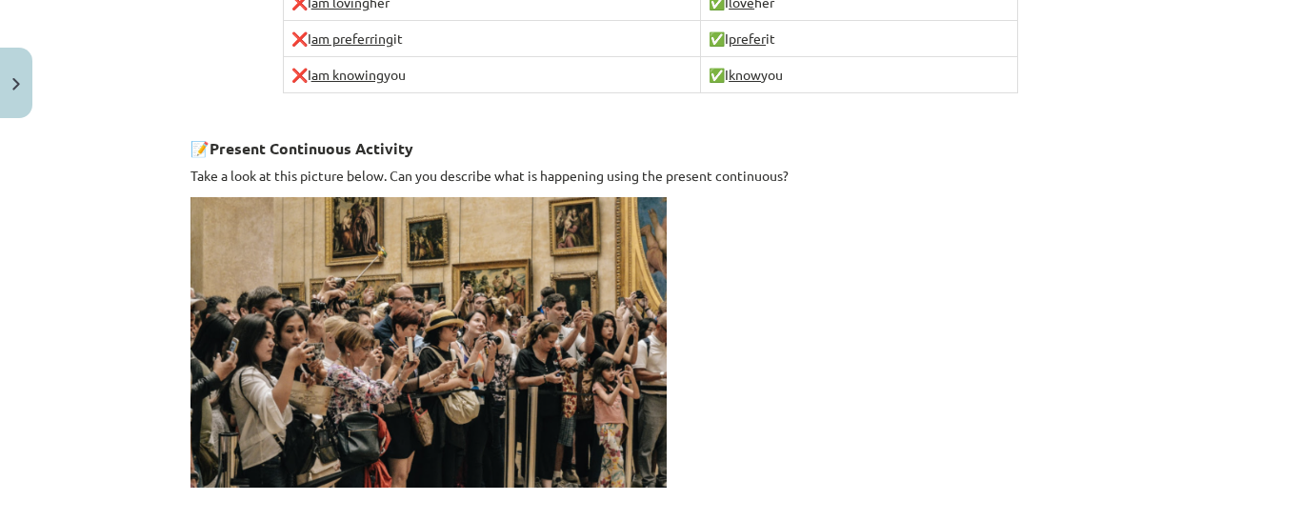
drag, startPoint x: 0, startPoint y: 321, endPoint x: 87, endPoint y: 398, distance: 116.0
click at [87, 398] on div "Mācību tēma: Angļu valoda i - 10.[PERSON_NAME] 1.ieskaites mācību materiāls #2 …" at bounding box center [650, 260] width 1301 height 521
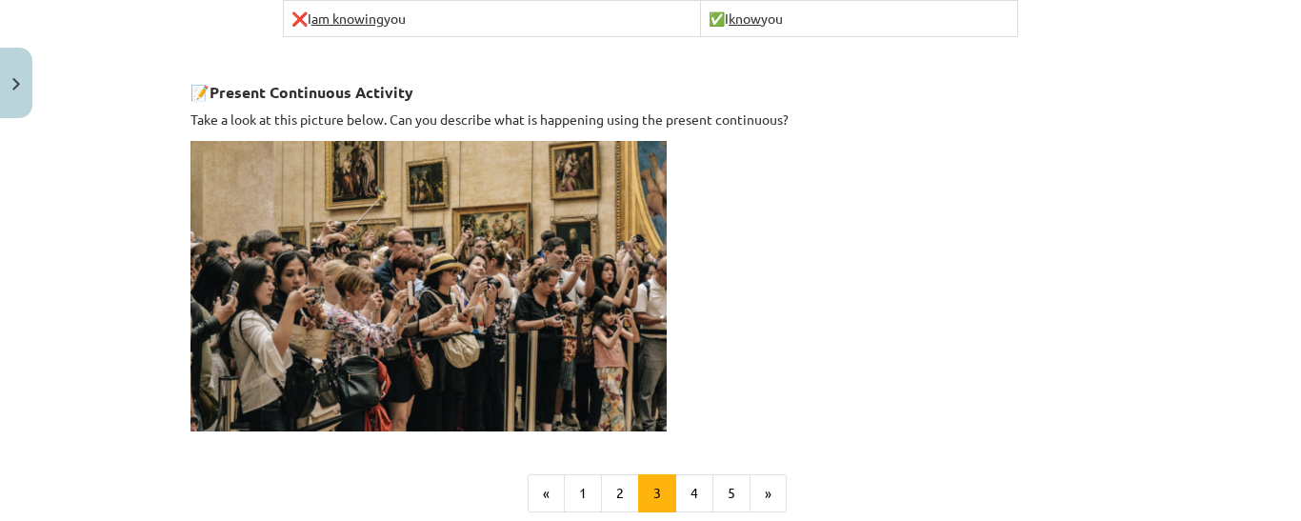
scroll to position [1333, 0]
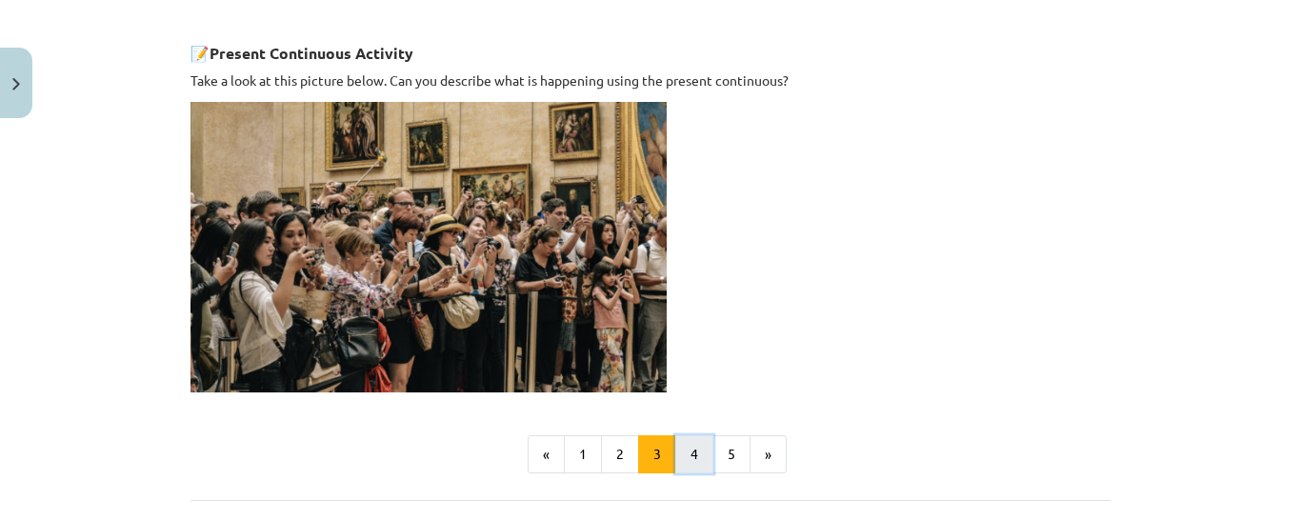
click at [693, 441] on button "4" at bounding box center [694, 454] width 38 height 38
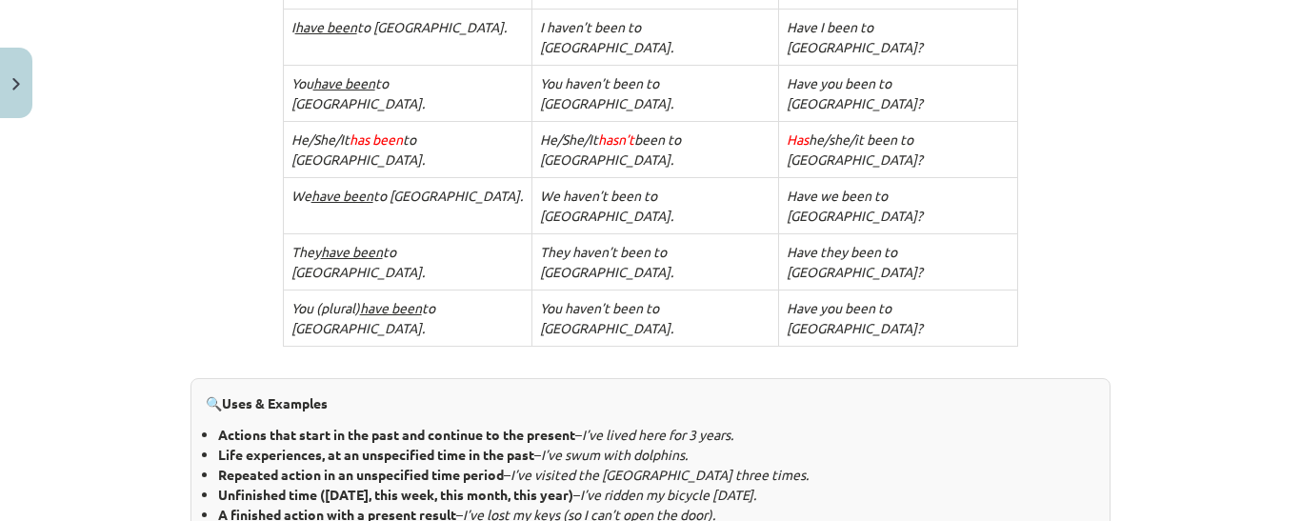
scroll to position [722, 0]
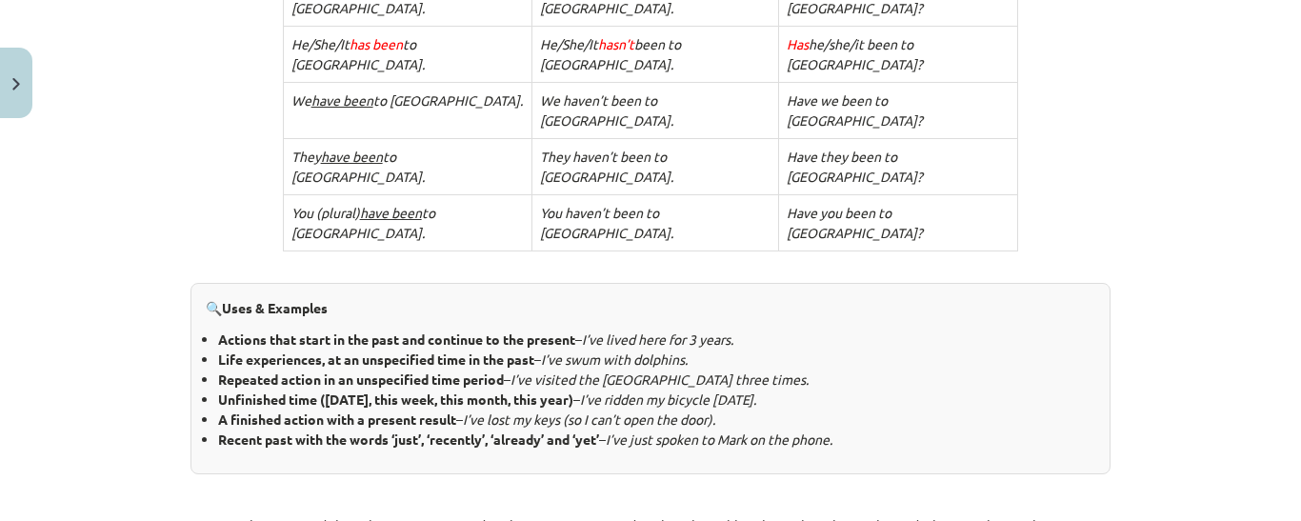
drag, startPoint x: 176, startPoint y: 197, endPoint x: 329, endPoint y: 254, distance: 162.7
click at [329, 370] on b "Repeated action in an unspecified time period" at bounding box center [361, 378] width 286 height 17
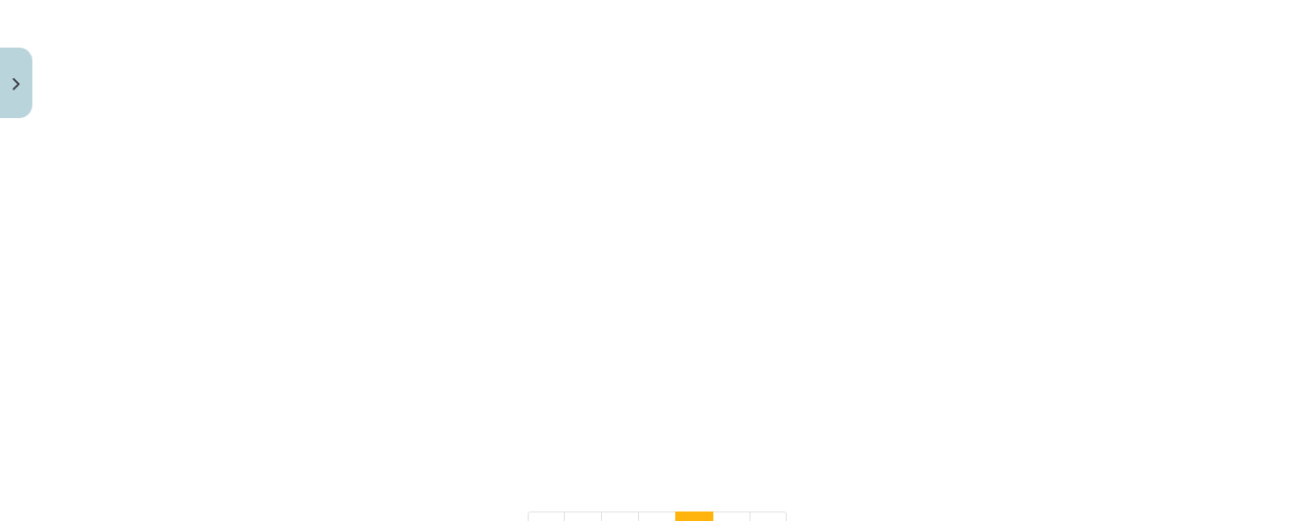
scroll to position [1744, 0]
click at [722, 510] on button "5" at bounding box center [731, 529] width 38 height 38
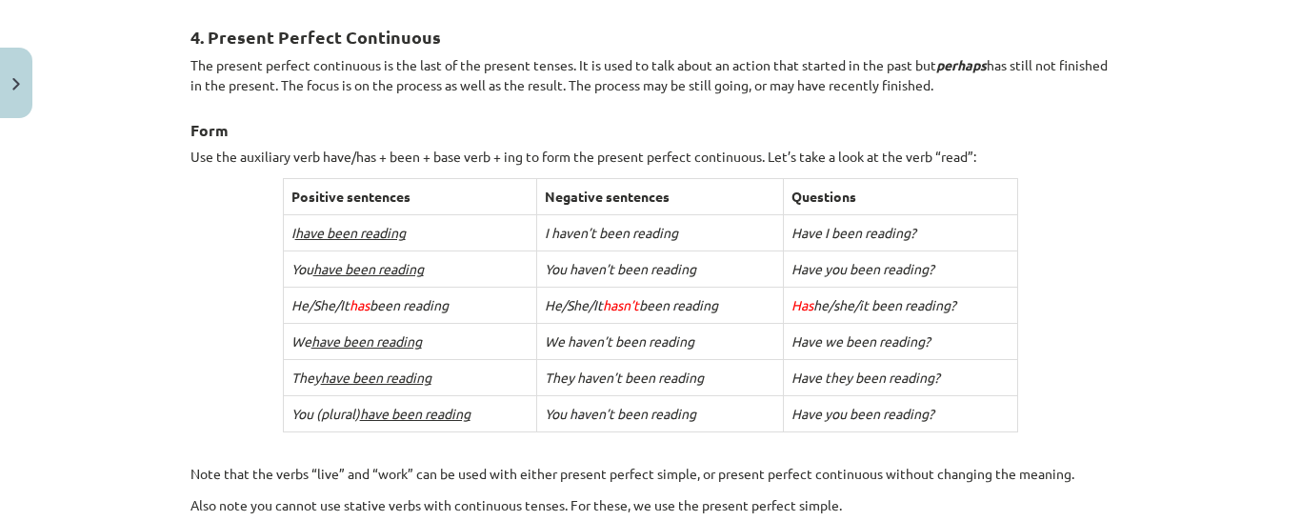
scroll to position [341, 0]
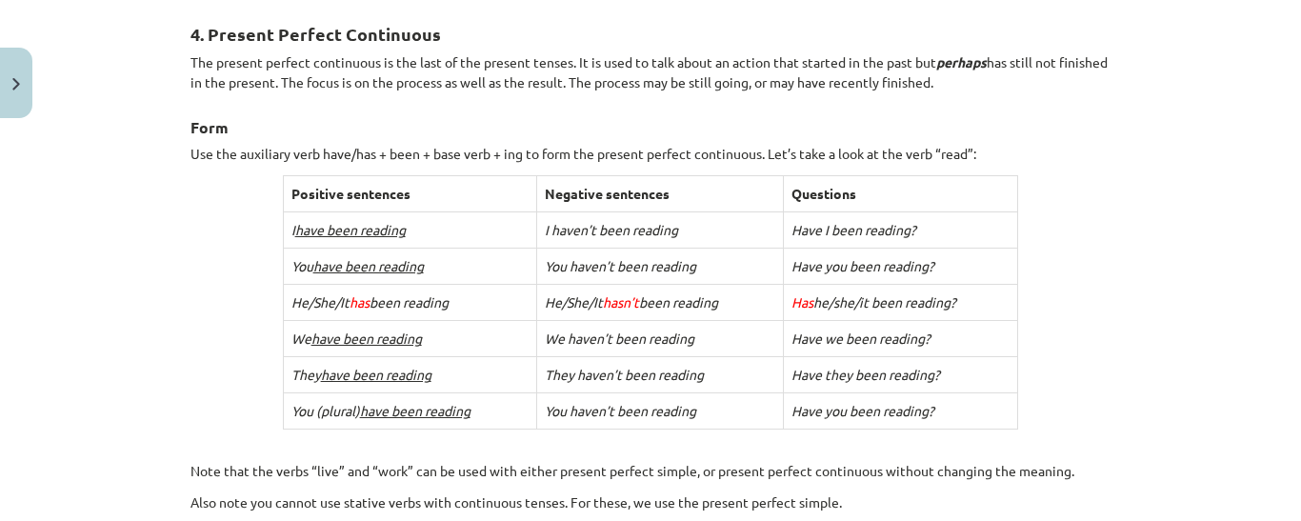
click at [1247, 192] on div "Mācību tēma: Angļu valoda i - 10.klase 1.ieskaites mācību materiāls #2 📝 Topic …" at bounding box center [650, 260] width 1301 height 521
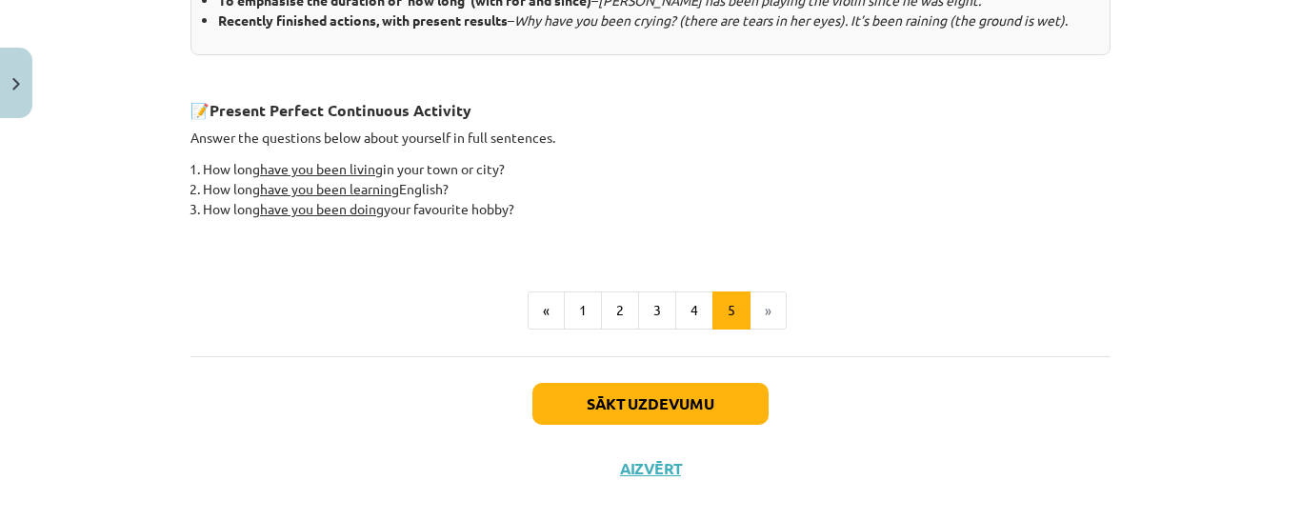
scroll to position [986, 0]
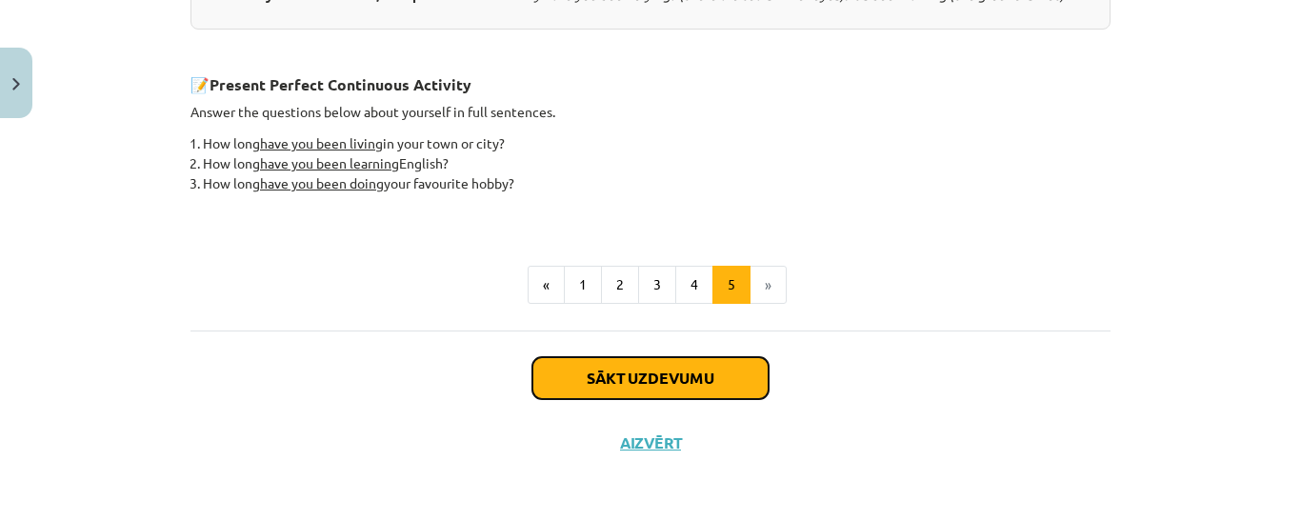
click at [581, 376] on button "Sākt uzdevumu" at bounding box center [650, 378] width 236 height 42
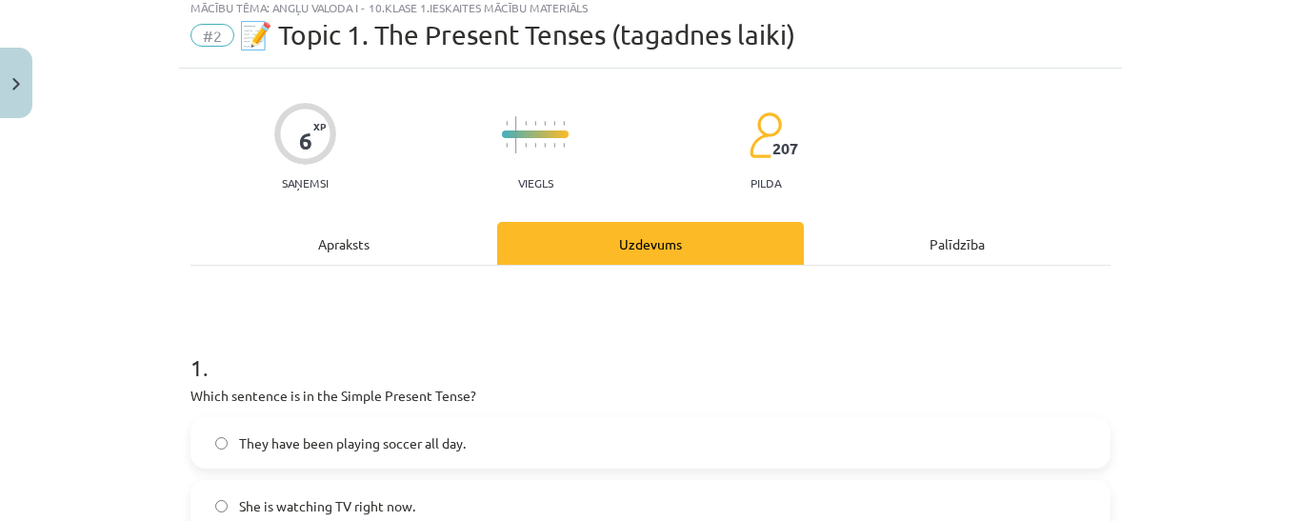
scroll to position [48, 0]
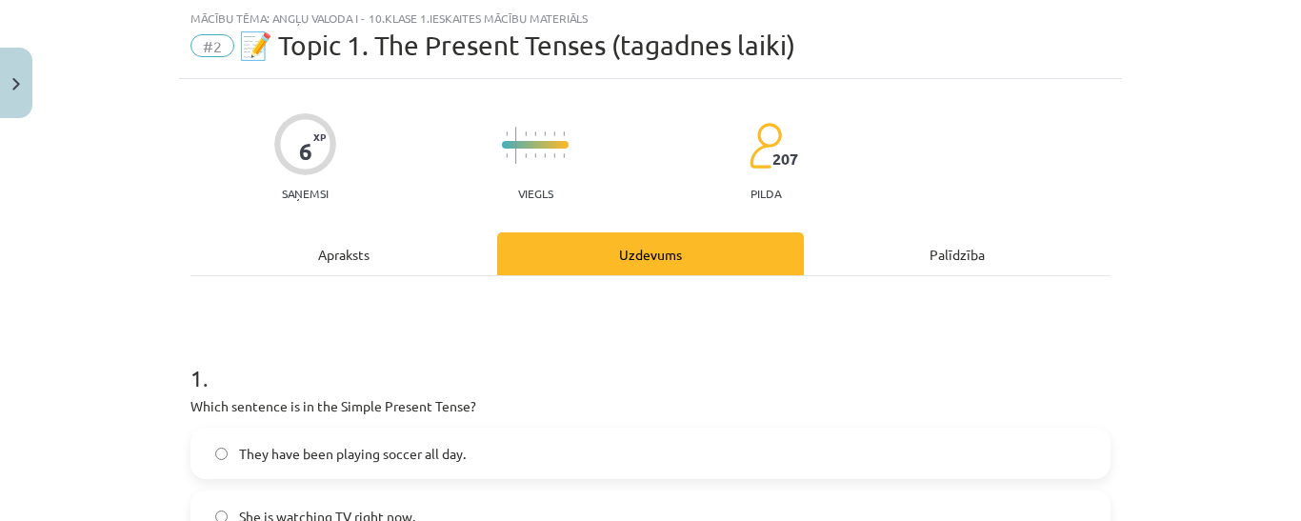
click at [591, 242] on div "Uzdevums" at bounding box center [650, 253] width 307 height 43
click at [645, 240] on div "Uzdevums" at bounding box center [650, 253] width 307 height 43
click at [548, 243] on div "Uzdevums" at bounding box center [650, 253] width 307 height 43
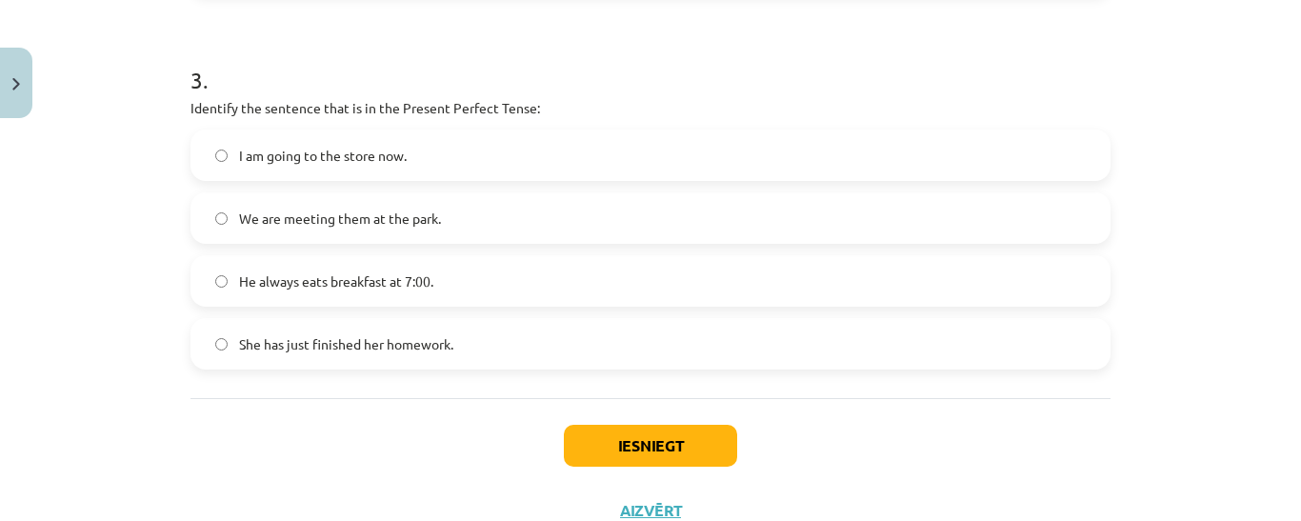
scroll to position [1095, 0]
click at [681, 448] on button "Iesniegt" at bounding box center [650, 445] width 173 height 42
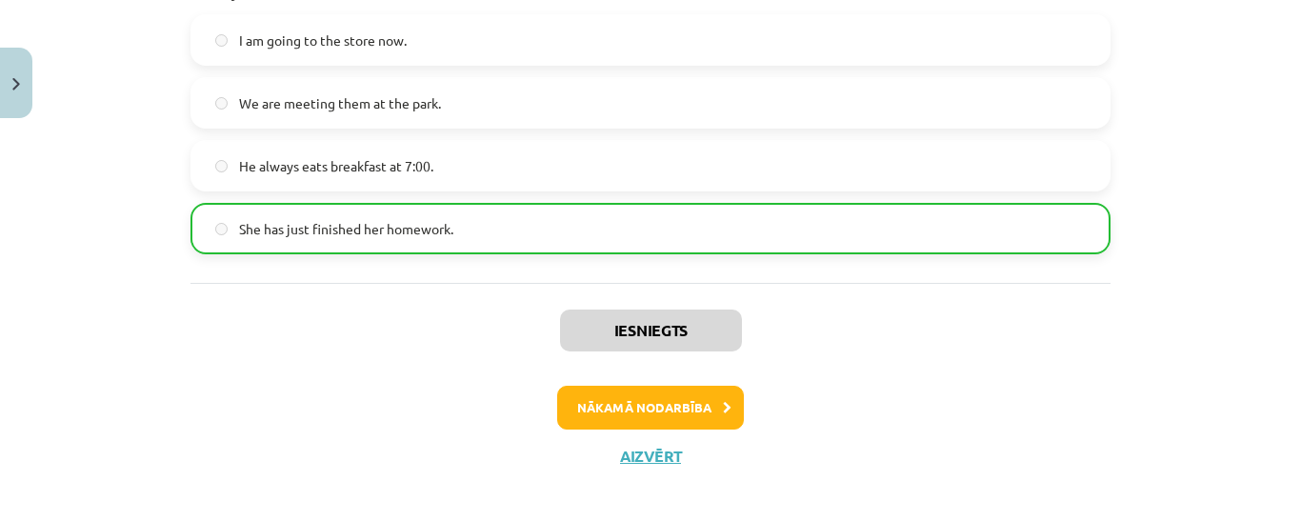
scroll to position [1225, 0]
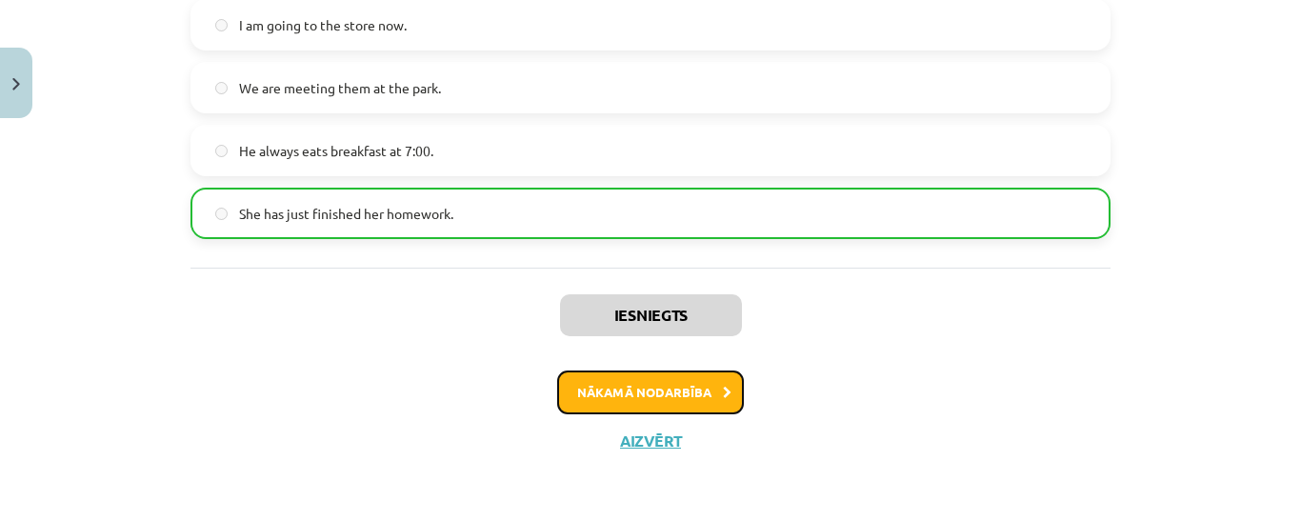
click at [609, 400] on button "Nākamā nodarbība" at bounding box center [650, 392] width 187 height 44
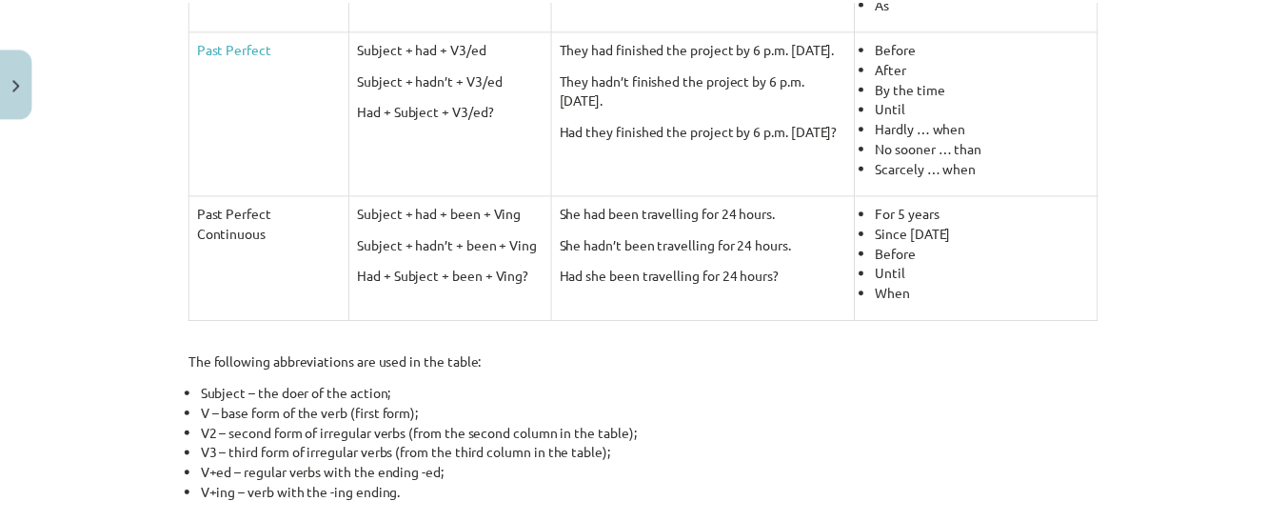
scroll to position [1092, 0]
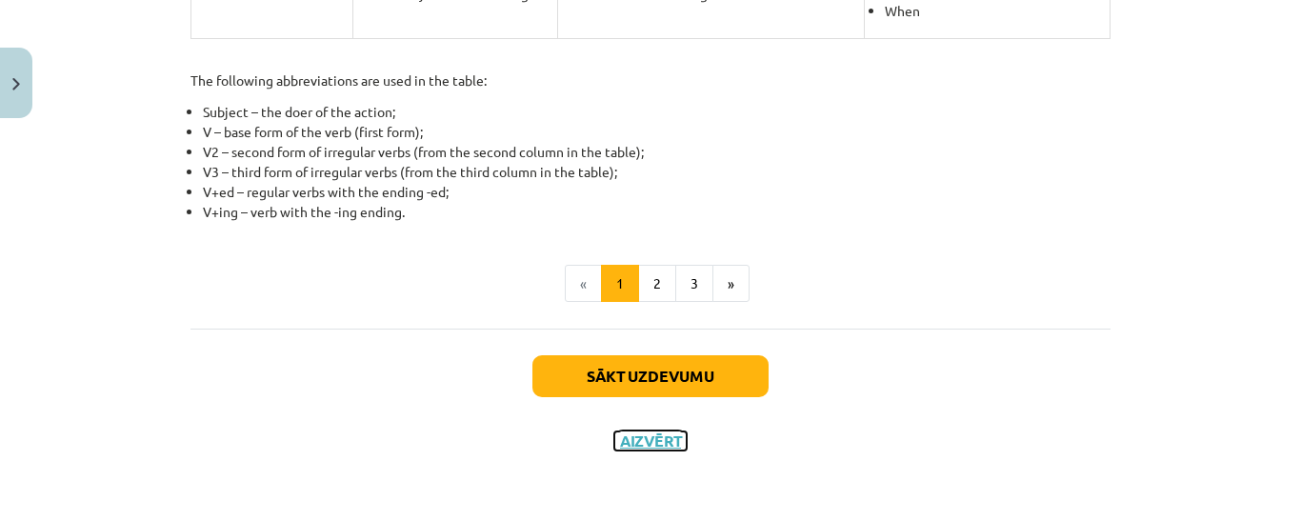
click at [645, 439] on button "Aizvērt" at bounding box center [650, 440] width 72 height 19
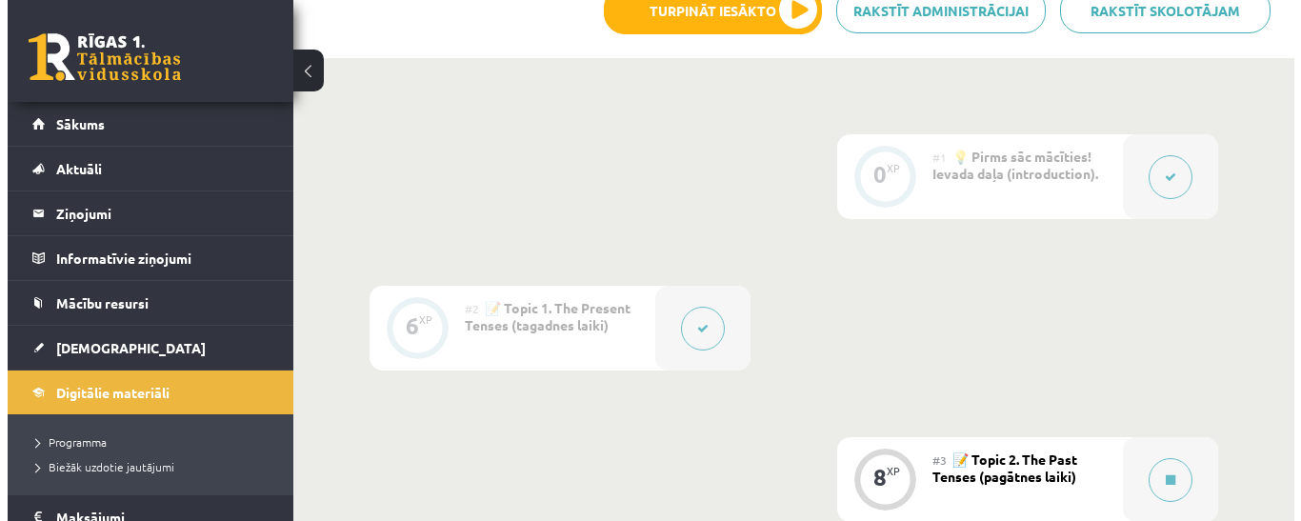
scroll to position [498, 0]
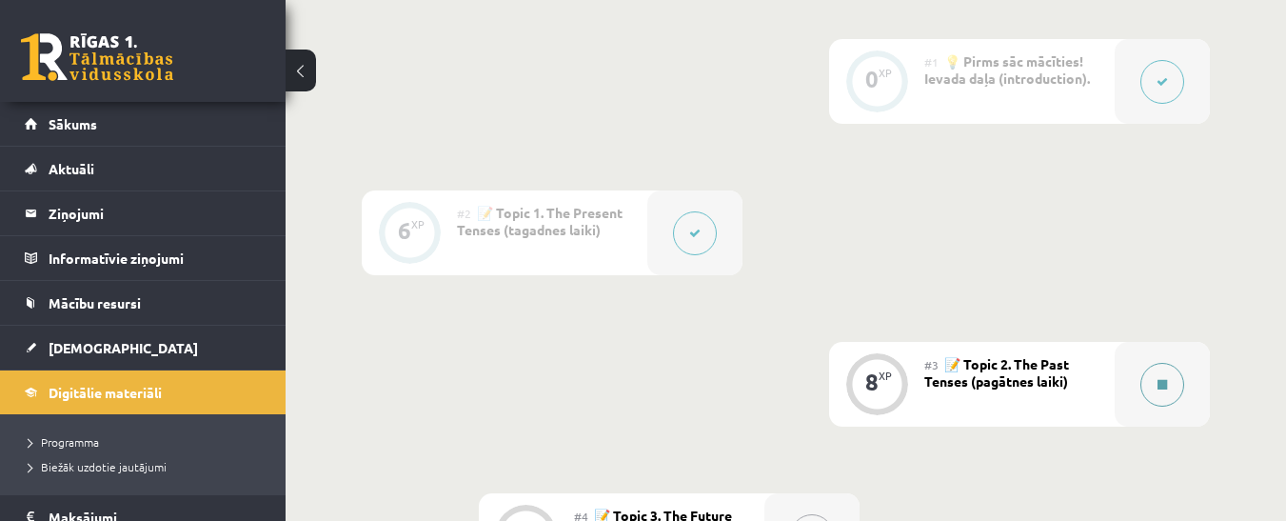
click at [1175, 386] on button at bounding box center [1163, 385] width 44 height 44
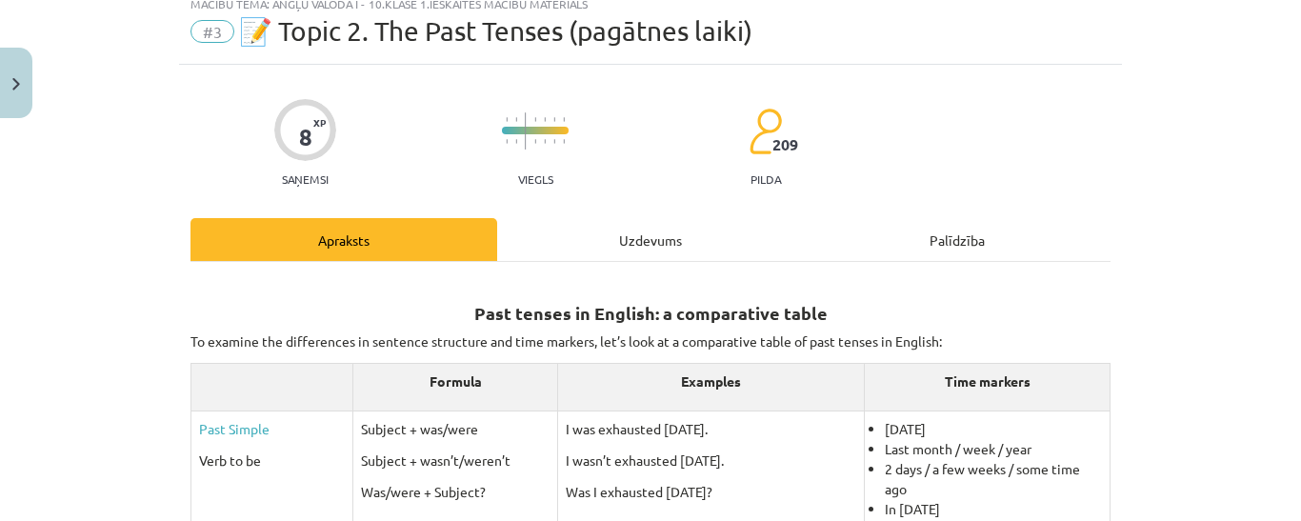
scroll to position [0, 0]
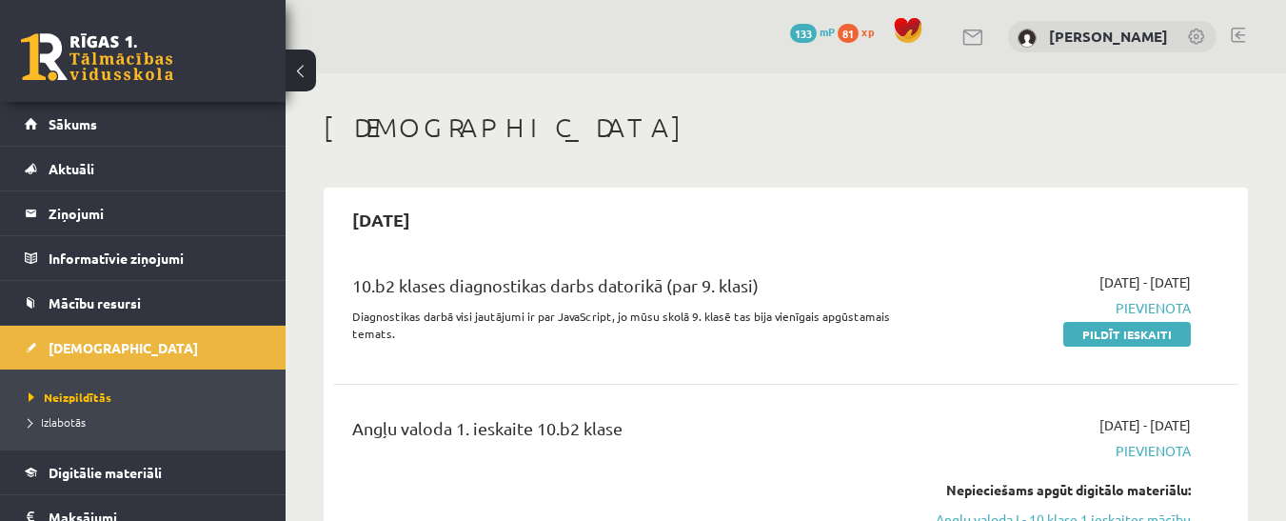
scroll to position [280, 0]
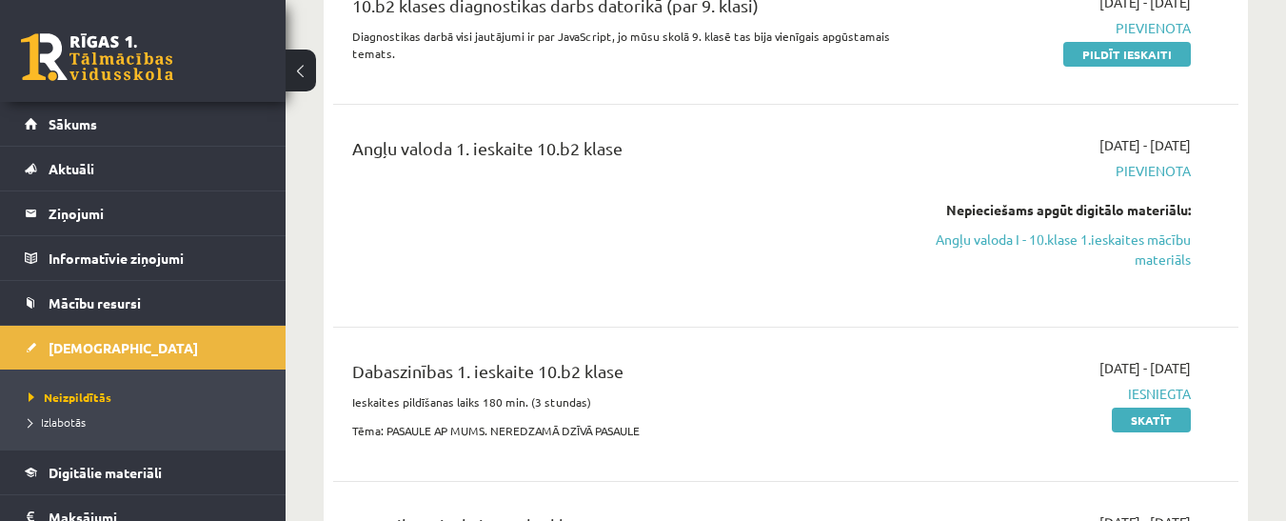
drag, startPoint x: 1297, startPoint y: 1, endPoint x: 930, endPoint y: 116, distance: 384.3
click at [933, 114] on div "10.b2 klases diagnostikas darbs datorikā (par 9. klasi) Diagnostikas darbā visi…" at bounding box center [786, 478] width 906 height 1011
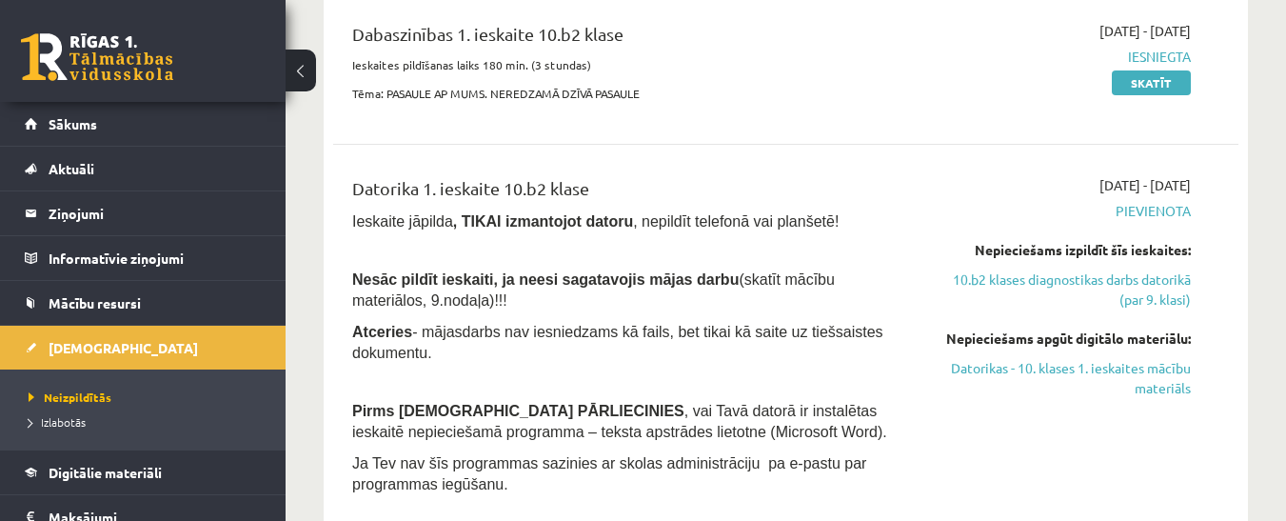
scroll to position [661, 0]
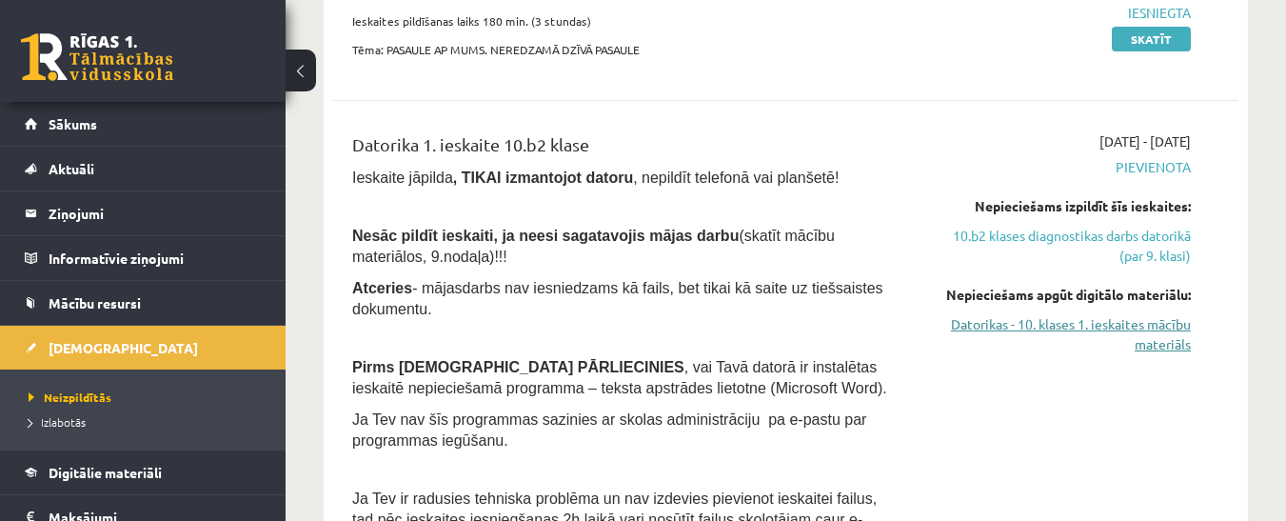
click at [977, 329] on link "Datorikas - 10. klases 1. ieskaites mācību materiāls" at bounding box center [1060, 334] width 261 height 40
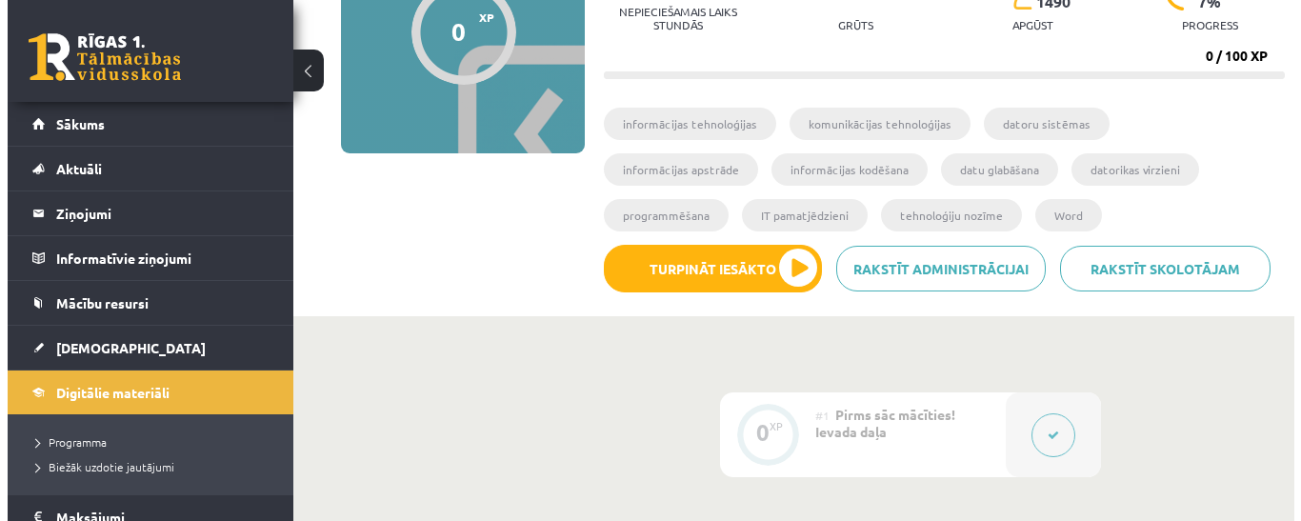
scroll to position [286, 0]
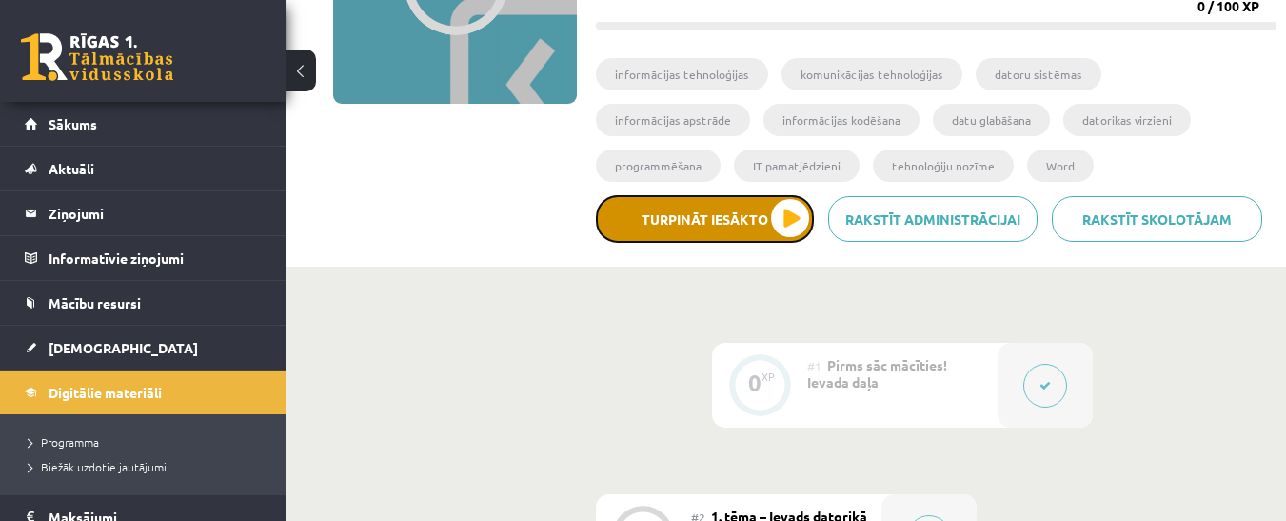
click at [804, 215] on button "Turpināt iesākto" at bounding box center [705, 219] width 218 height 48
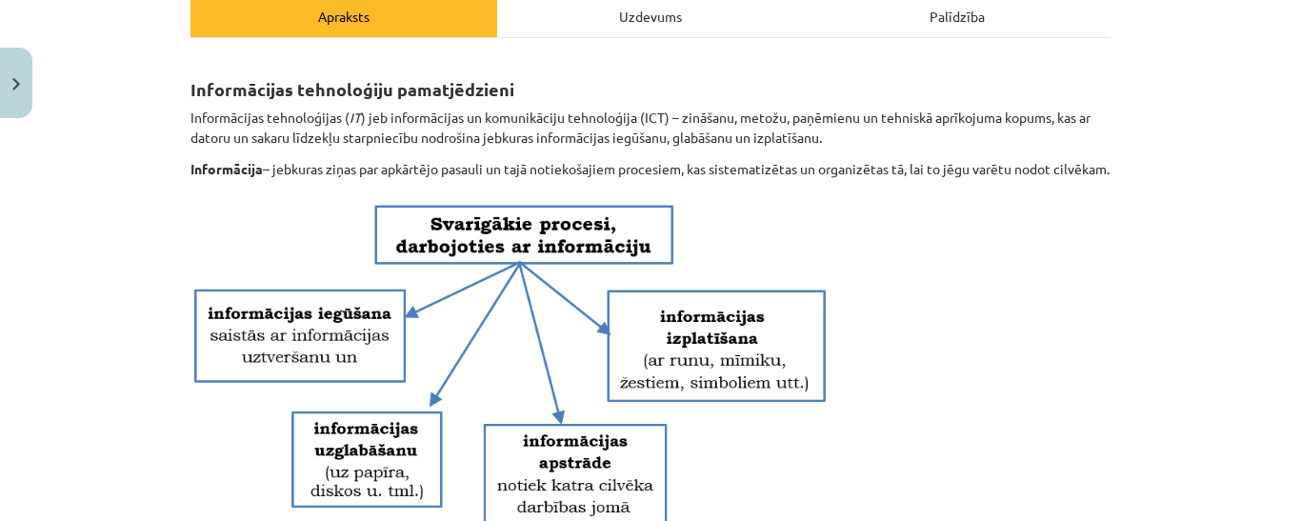
scroll to position [381, 0]
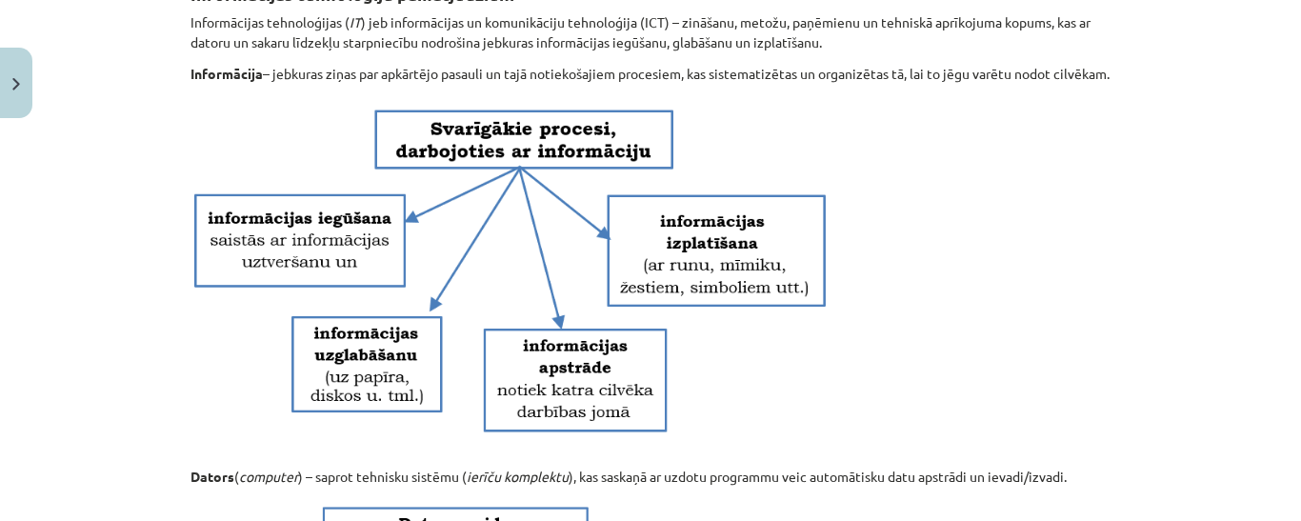
click at [0, 378] on div "Mācību tēma: Datorikas - 10. klases 1. ieskaites mācību materiāls #2 1. tēma – …" at bounding box center [650, 260] width 1301 height 521
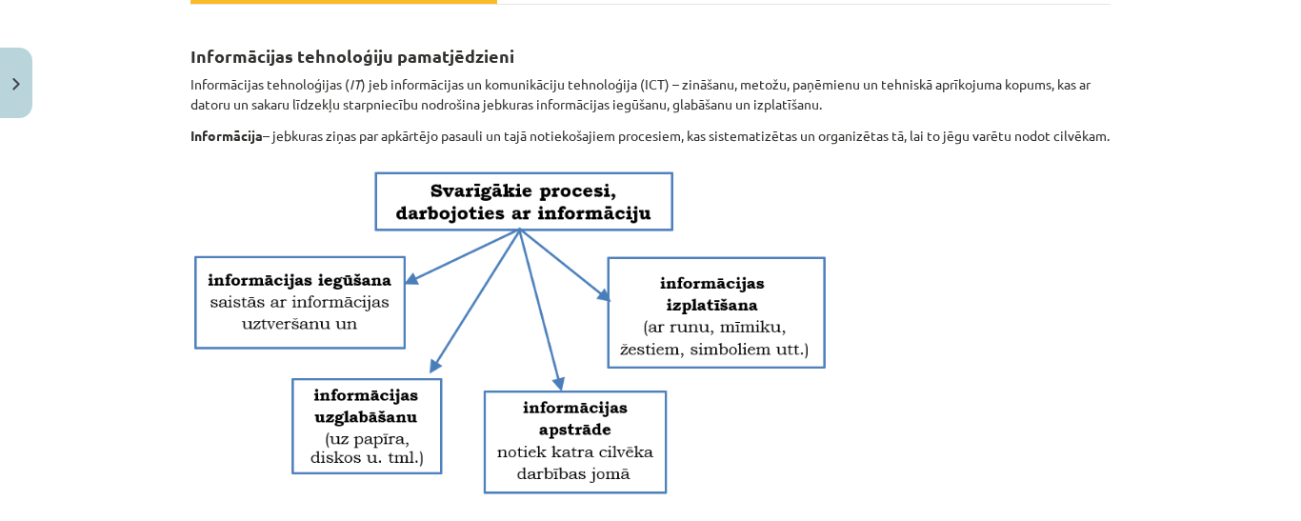
scroll to position [286, 0]
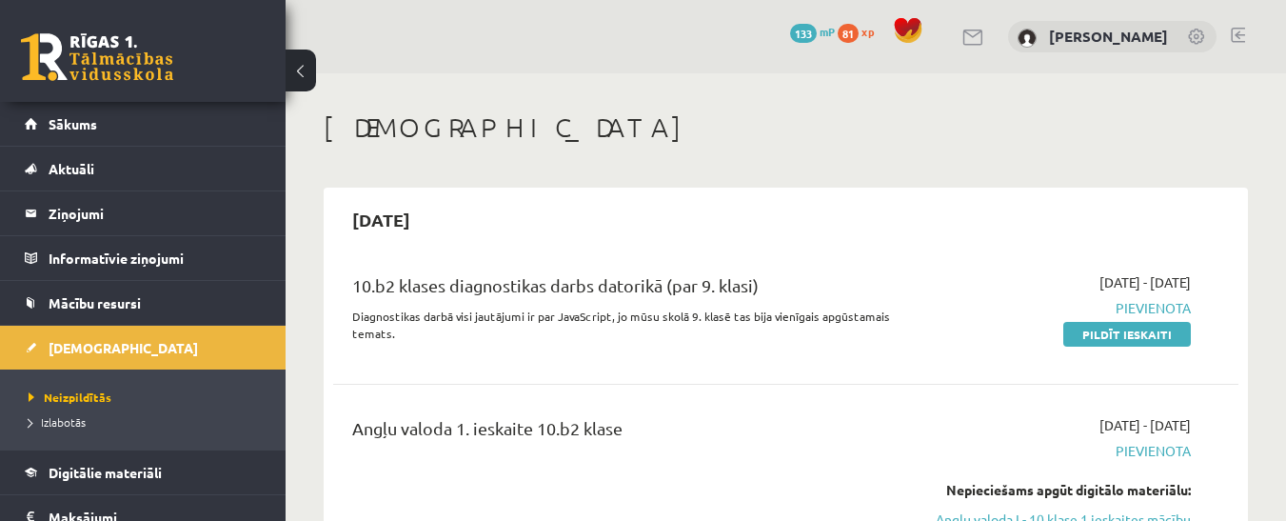
click at [1242, 28] on link at bounding box center [1238, 35] width 14 height 15
